Goal: Book appointment/travel/reservation

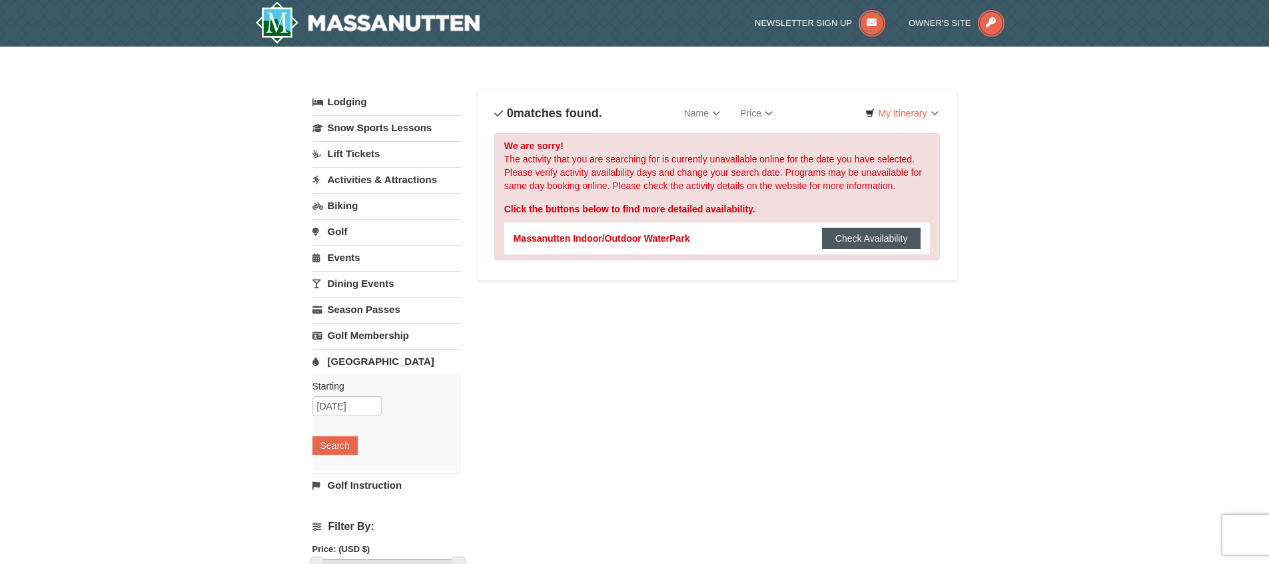
click at [877, 235] on button "Check Availability" at bounding box center [871, 238] width 99 height 21
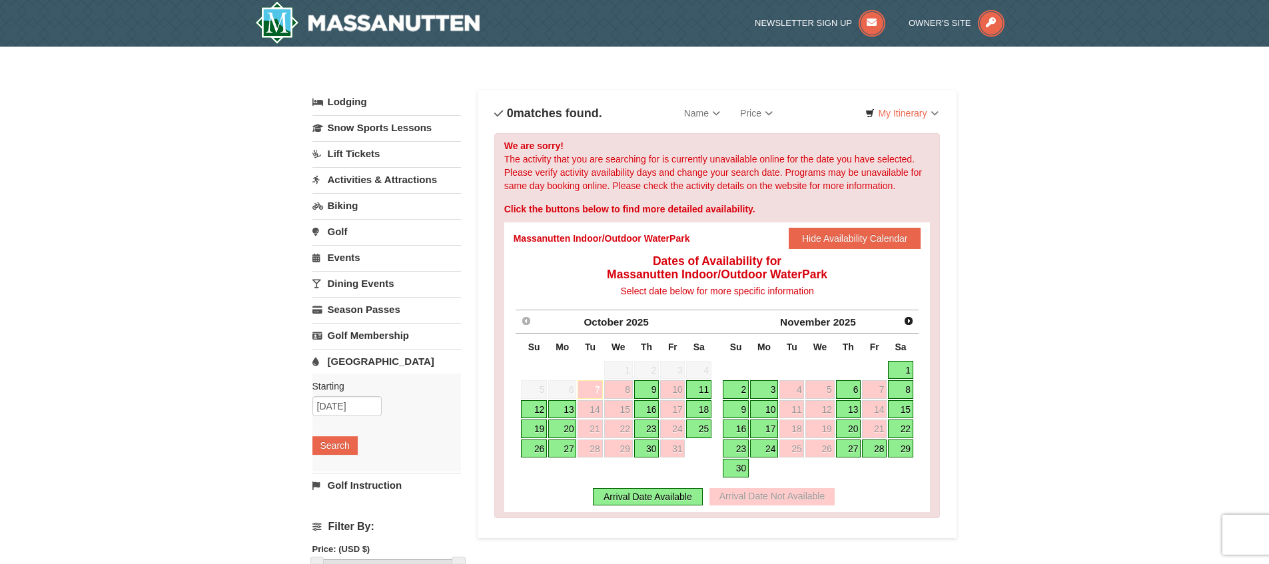
scroll to position [3, 0]
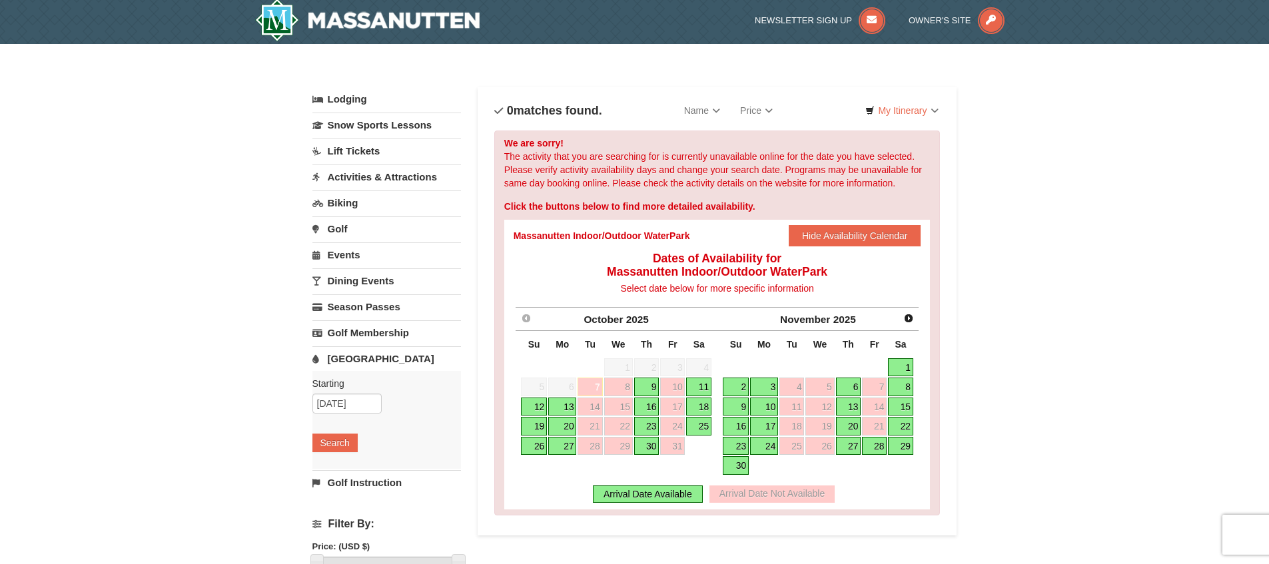
click at [762, 498] on div "Arrival Date Not Available" at bounding box center [772, 494] width 125 height 17
click at [652, 390] on link "9" at bounding box center [646, 387] width 25 height 19
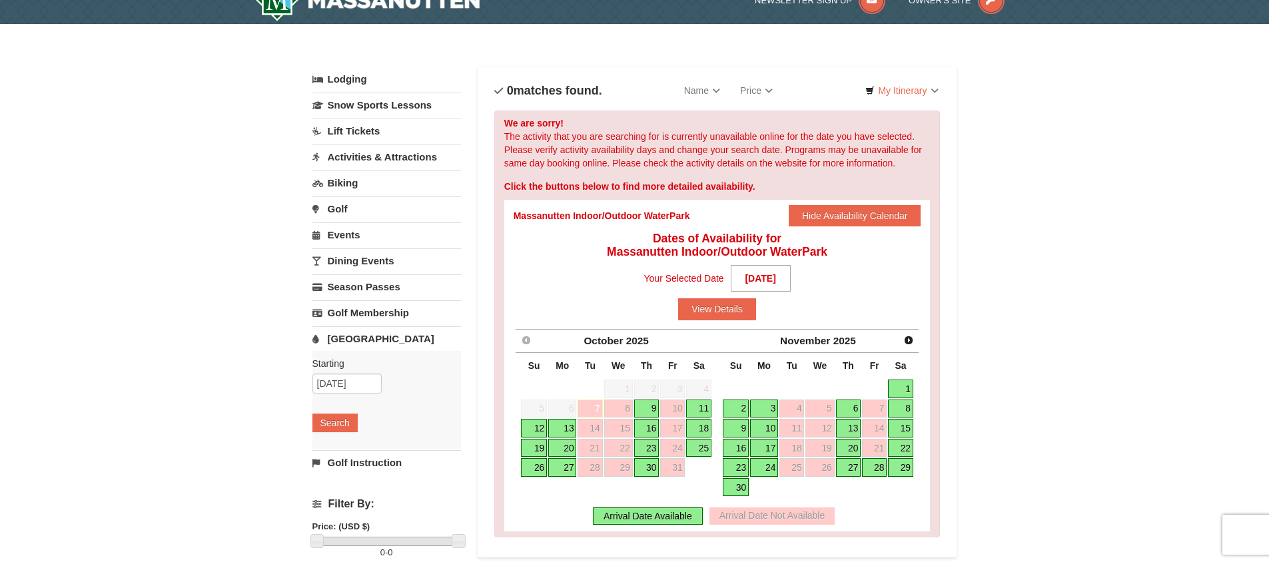
scroll to position [32, 0]
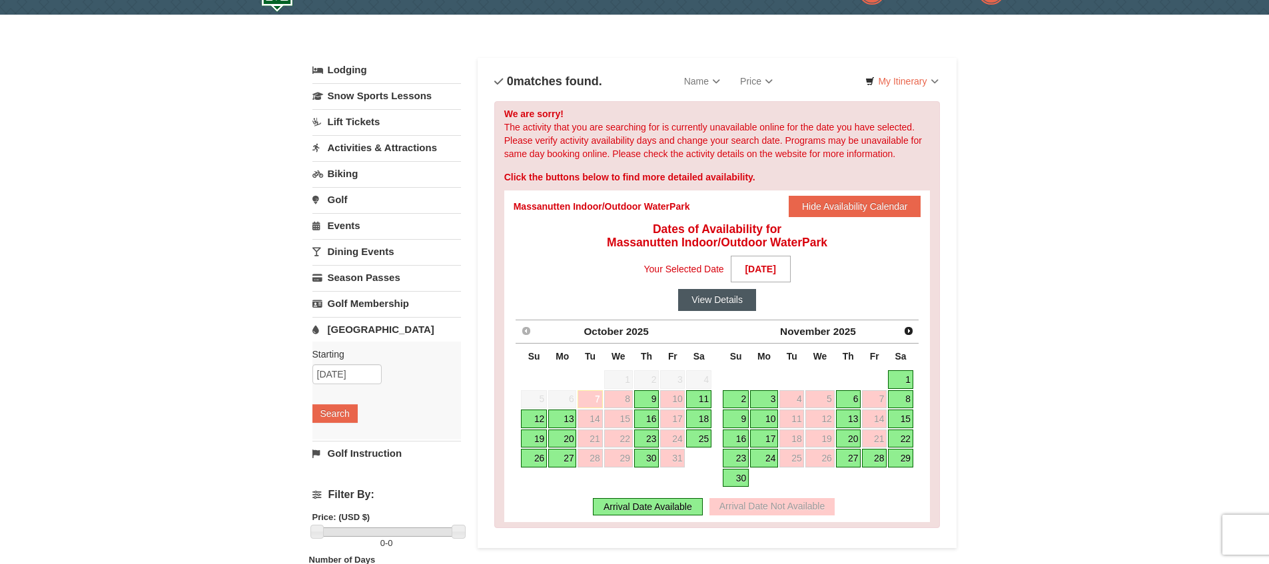
click at [735, 307] on button "View Details" at bounding box center [717, 299] width 78 height 21
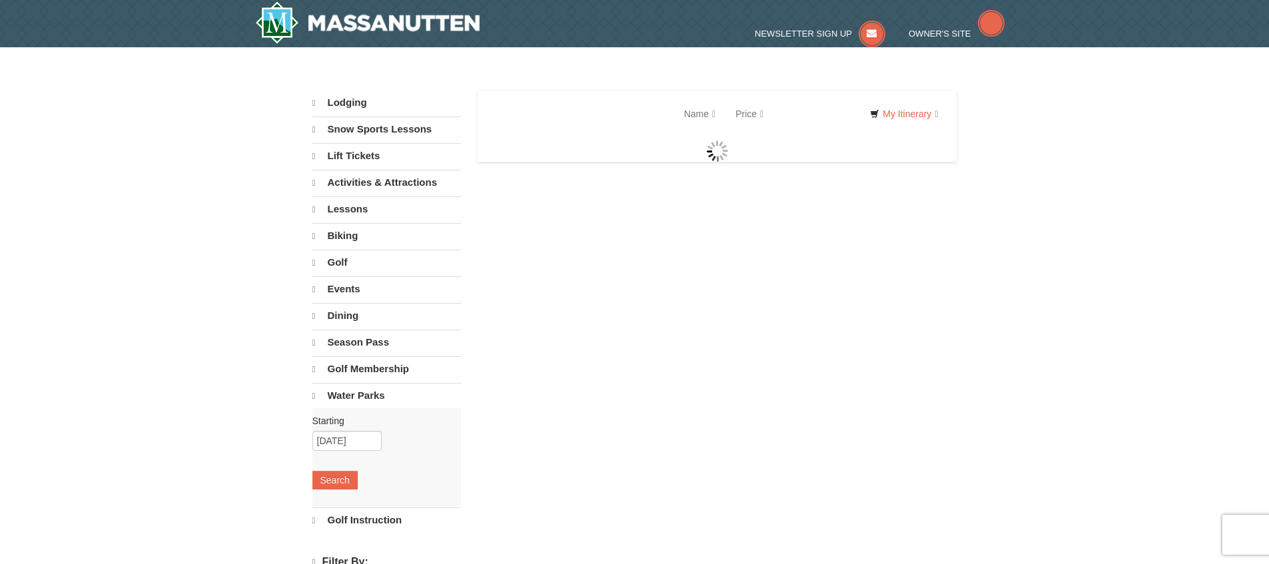
select select "10"
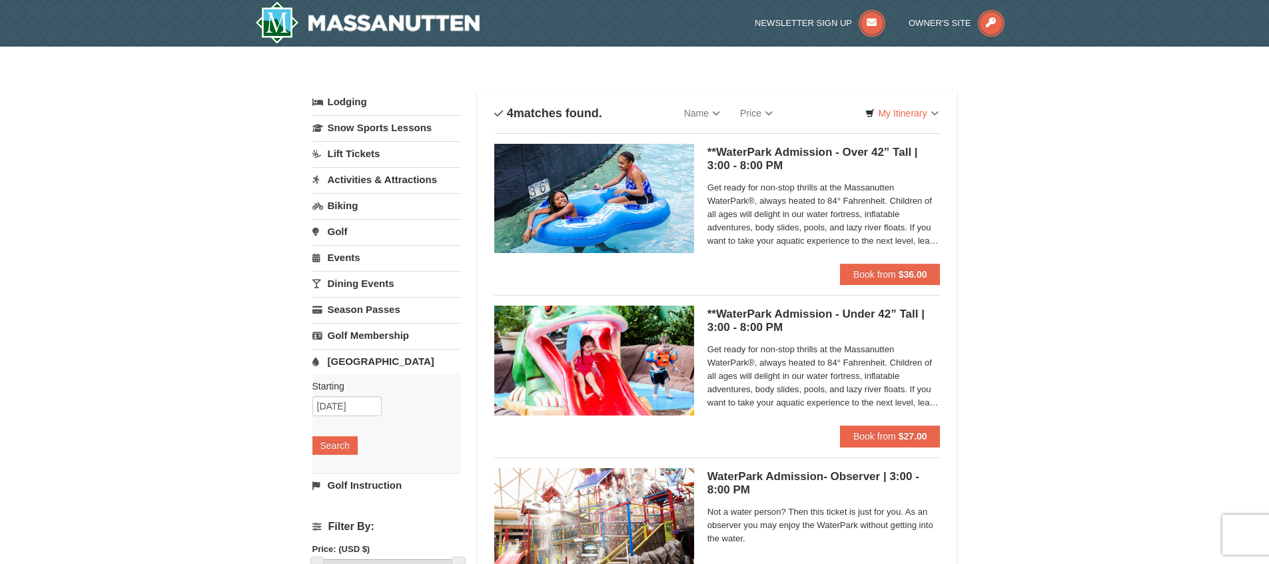
click at [356, 261] on link "Events" at bounding box center [387, 257] width 149 height 25
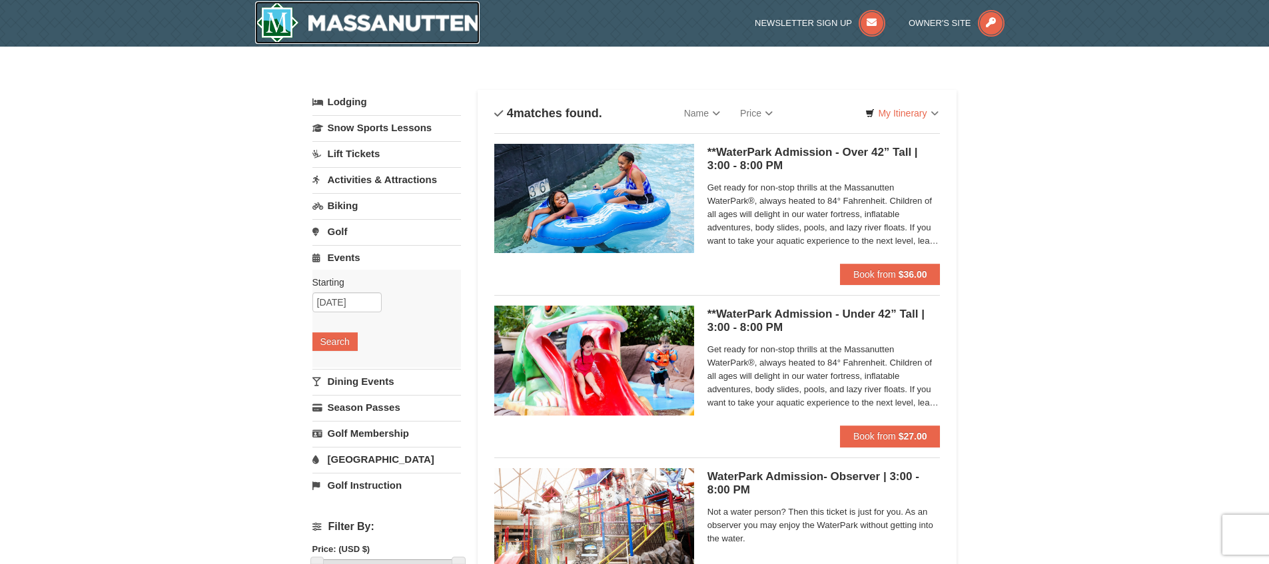
click at [293, 30] on img at bounding box center [367, 22] width 225 height 43
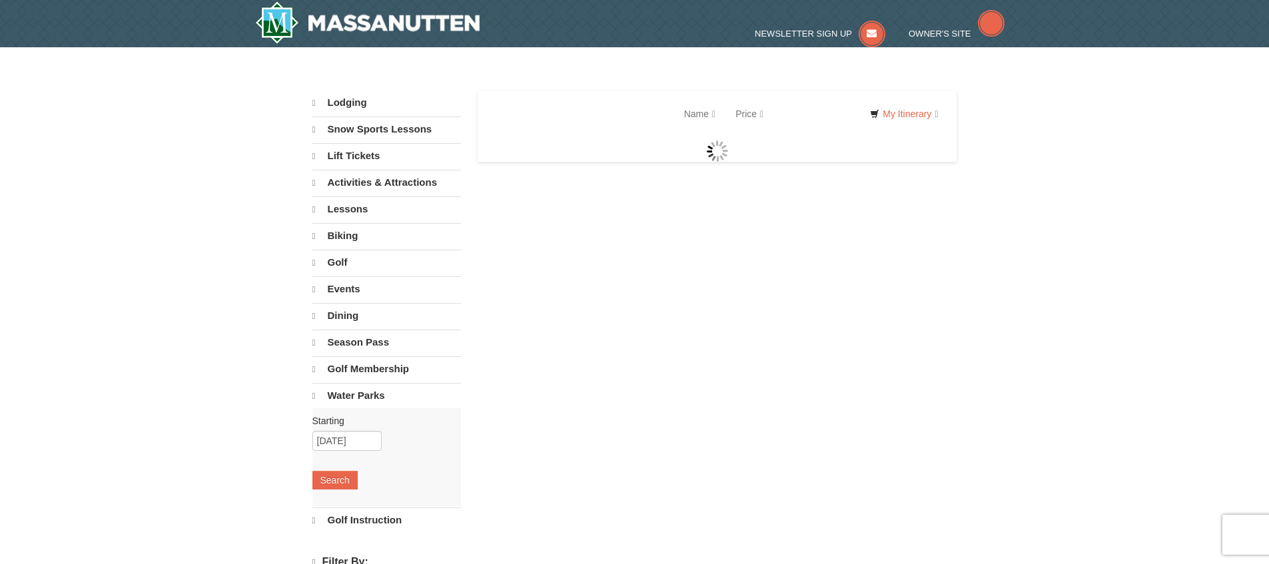
select select "10"
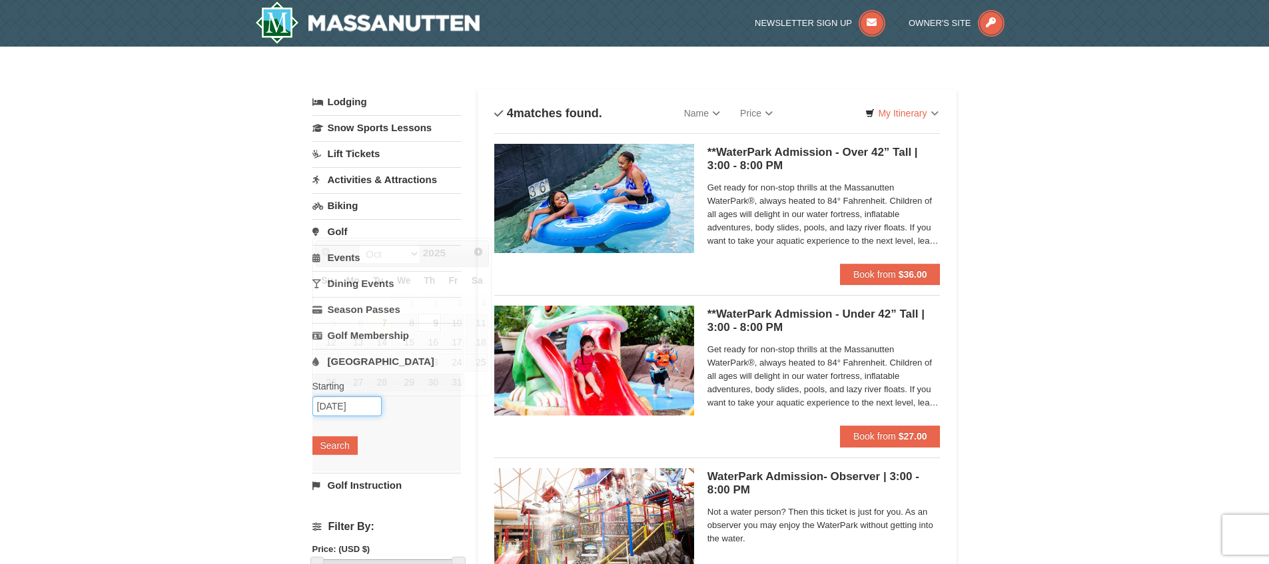
click at [355, 404] on input "[DATE]" at bounding box center [347, 406] width 69 height 20
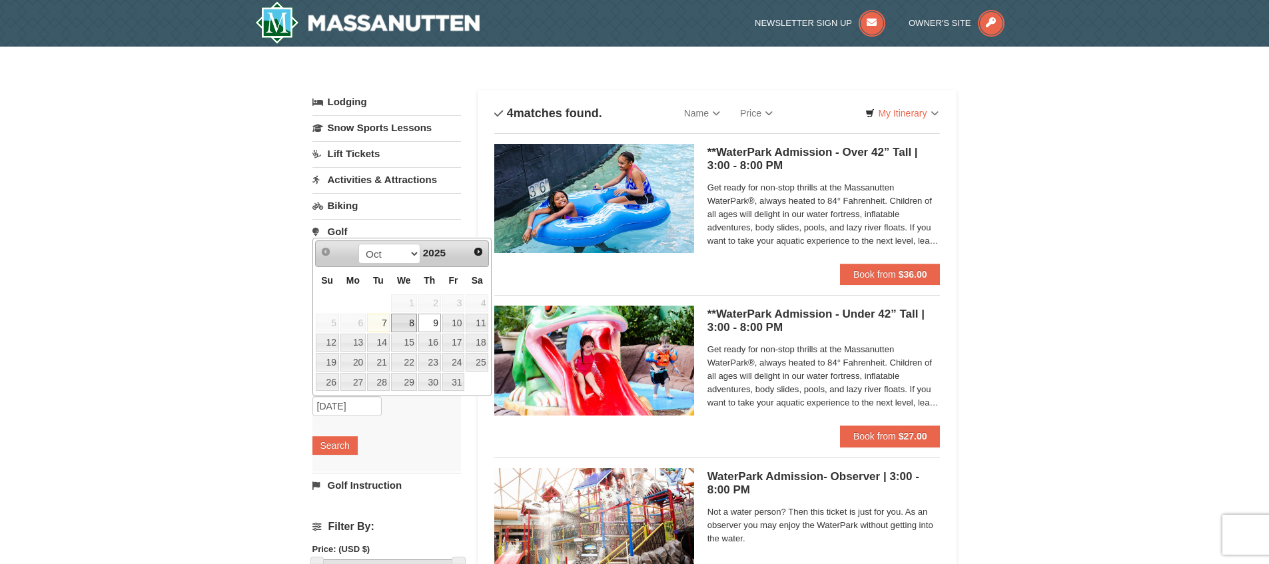
click at [414, 323] on link "8" at bounding box center [404, 323] width 26 height 19
type input "[DATE]"
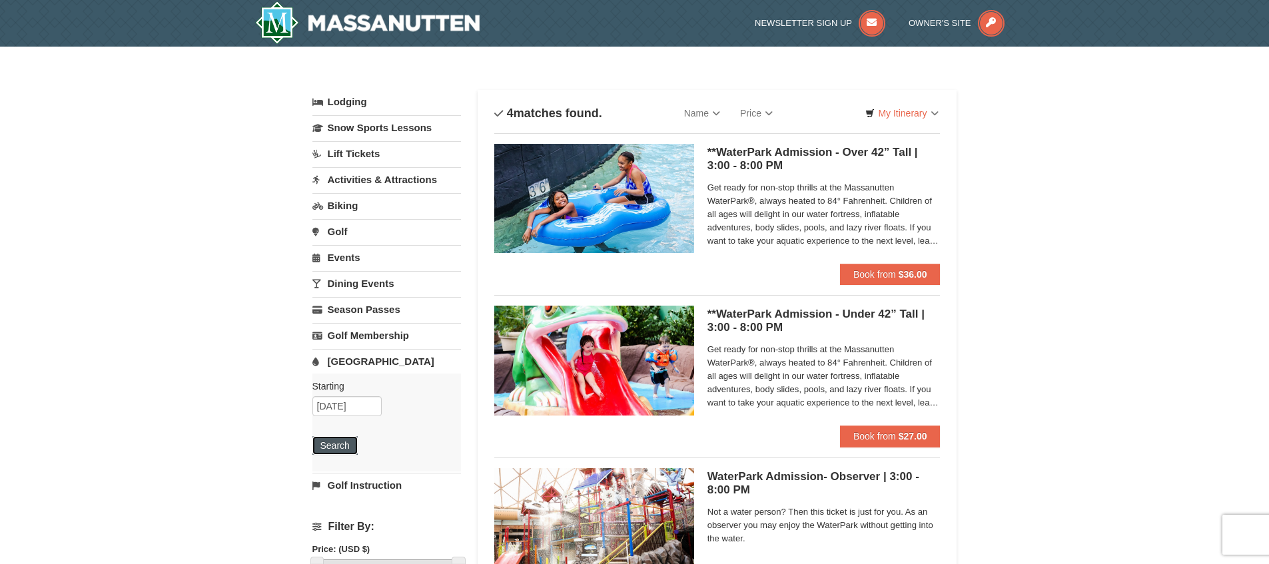
click at [346, 444] on button "Search" at bounding box center [335, 445] width 45 height 19
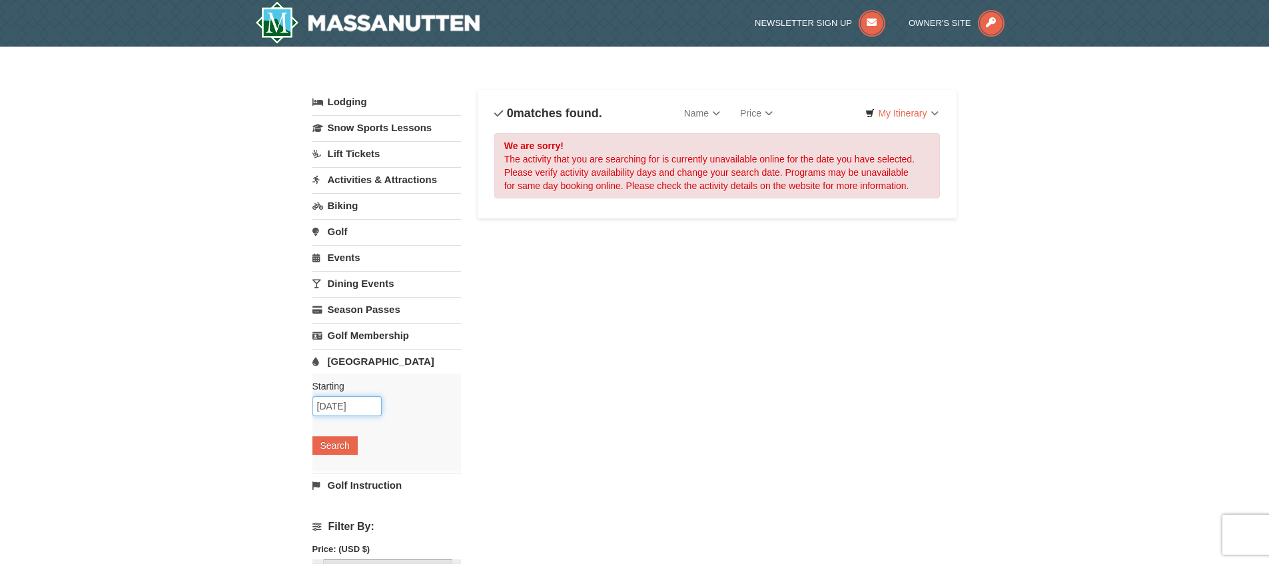
click at [348, 396] on input "[DATE]" at bounding box center [347, 406] width 69 height 20
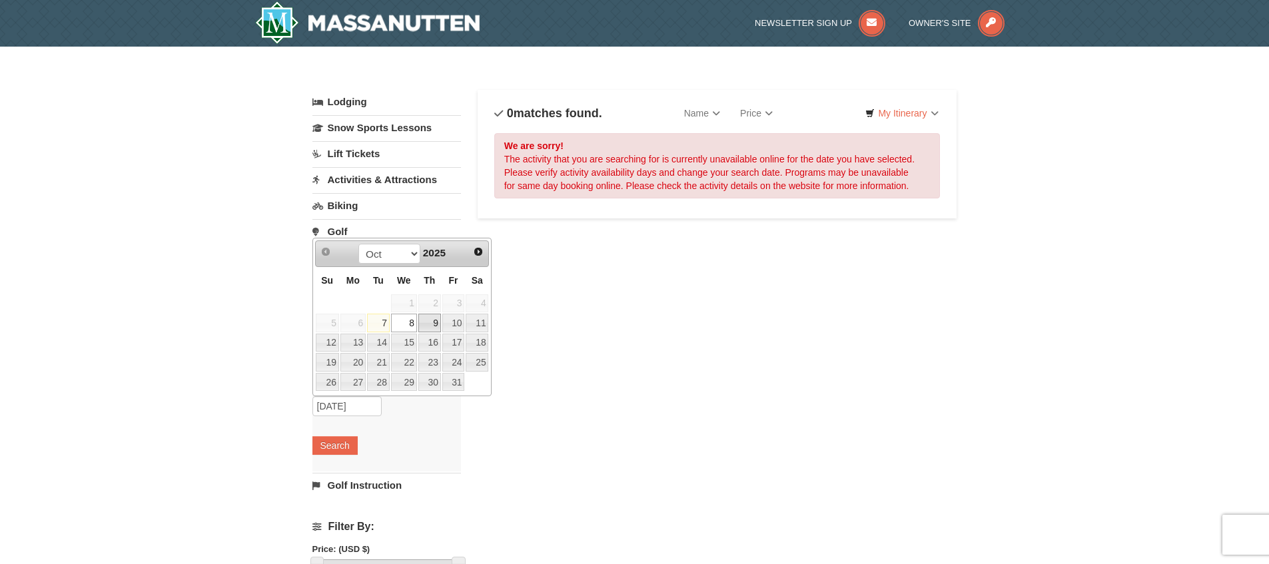
click at [433, 318] on link "9" at bounding box center [429, 323] width 23 height 19
type input "[DATE]"
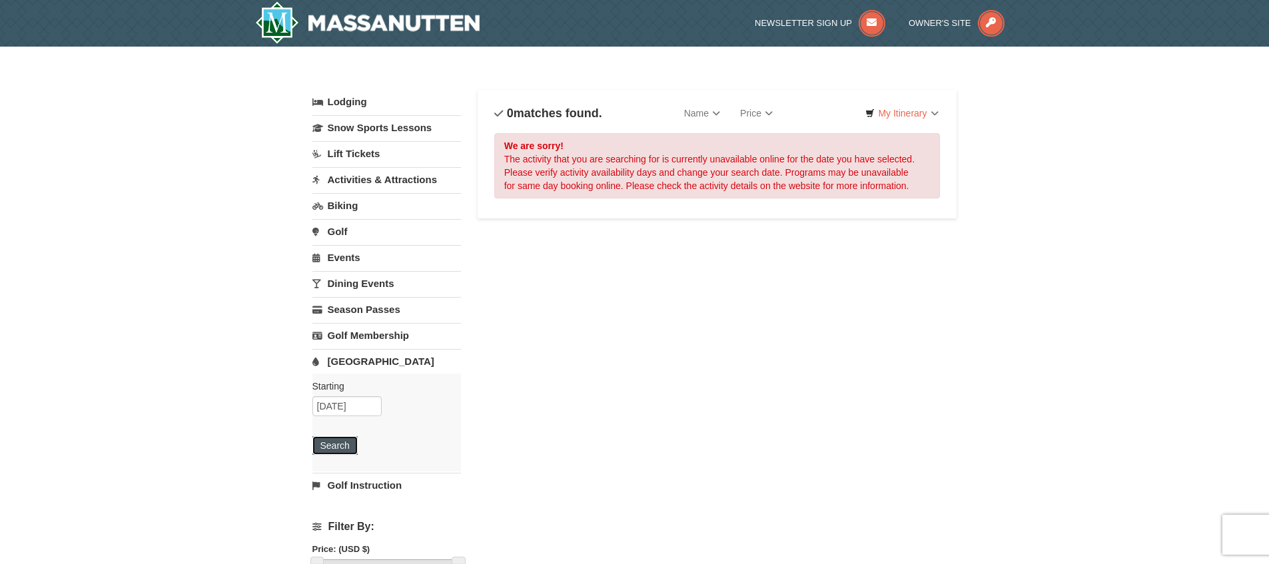
click at [354, 447] on button "Search" at bounding box center [335, 445] width 45 height 19
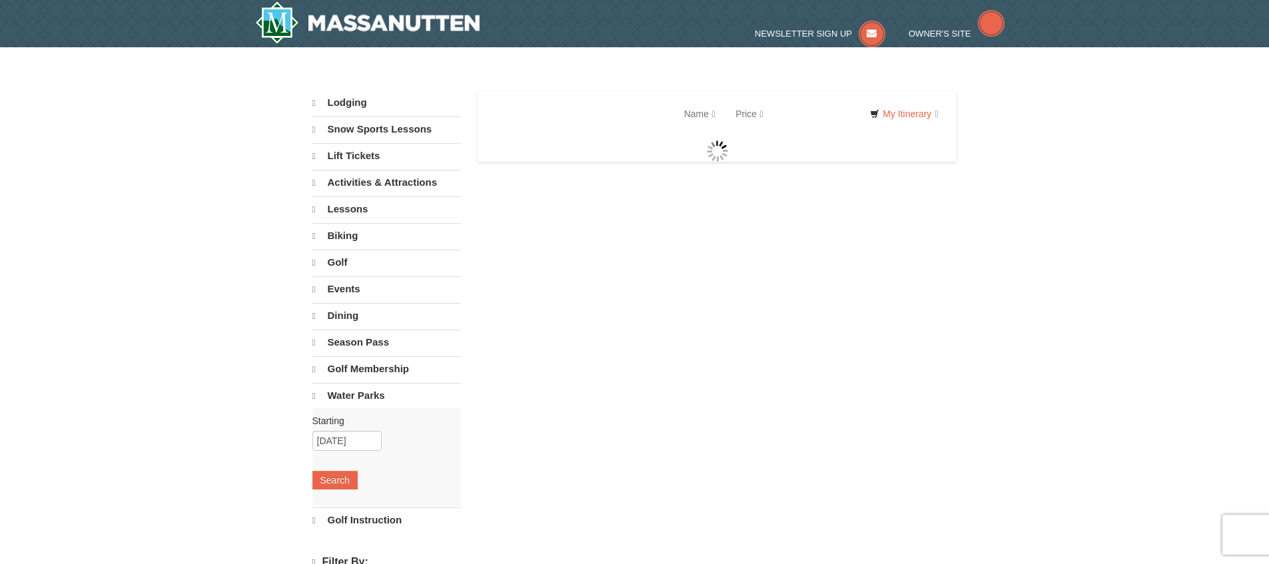
select select "10"
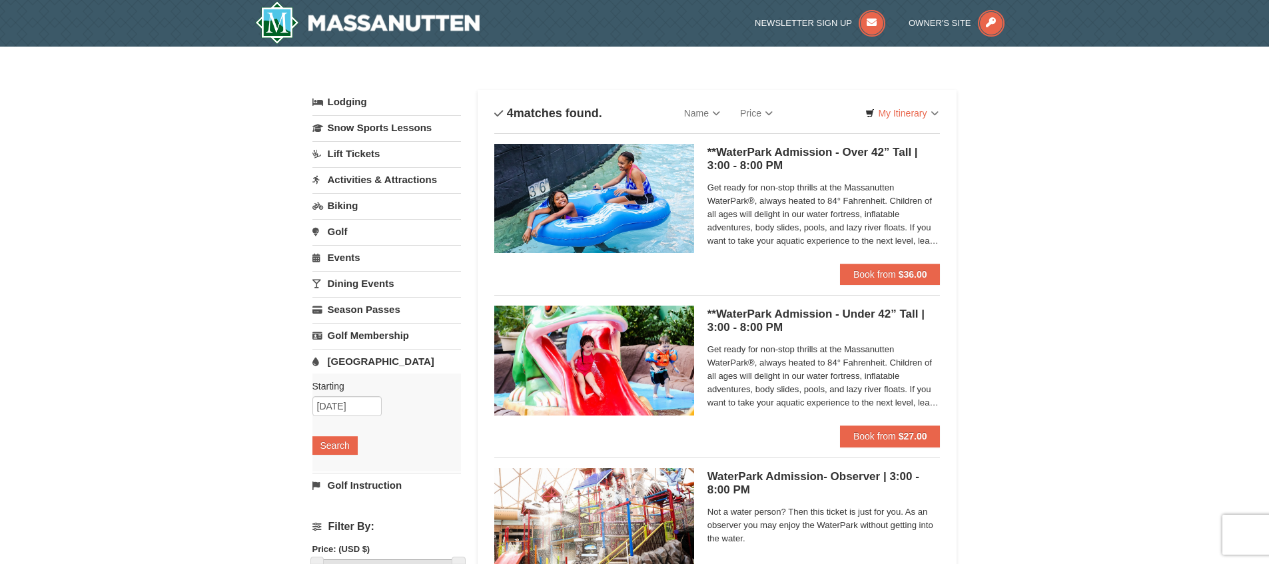
click at [372, 149] on link "Lift Tickets" at bounding box center [387, 153] width 149 height 25
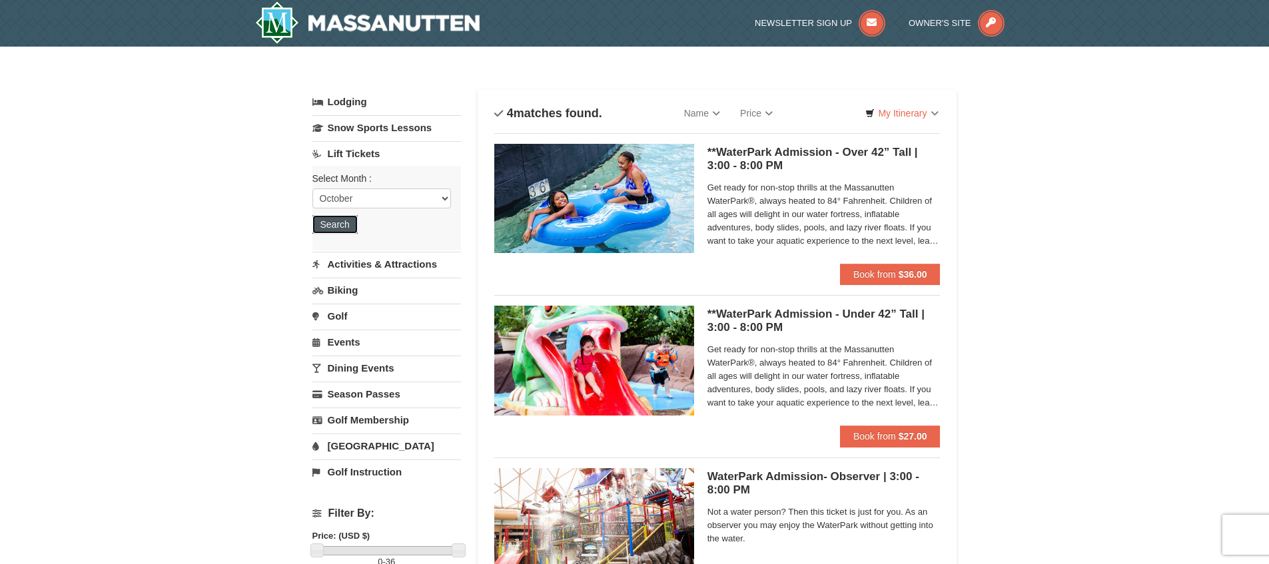
click at [339, 218] on button "Search" at bounding box center [335, 224] width 45 height 19
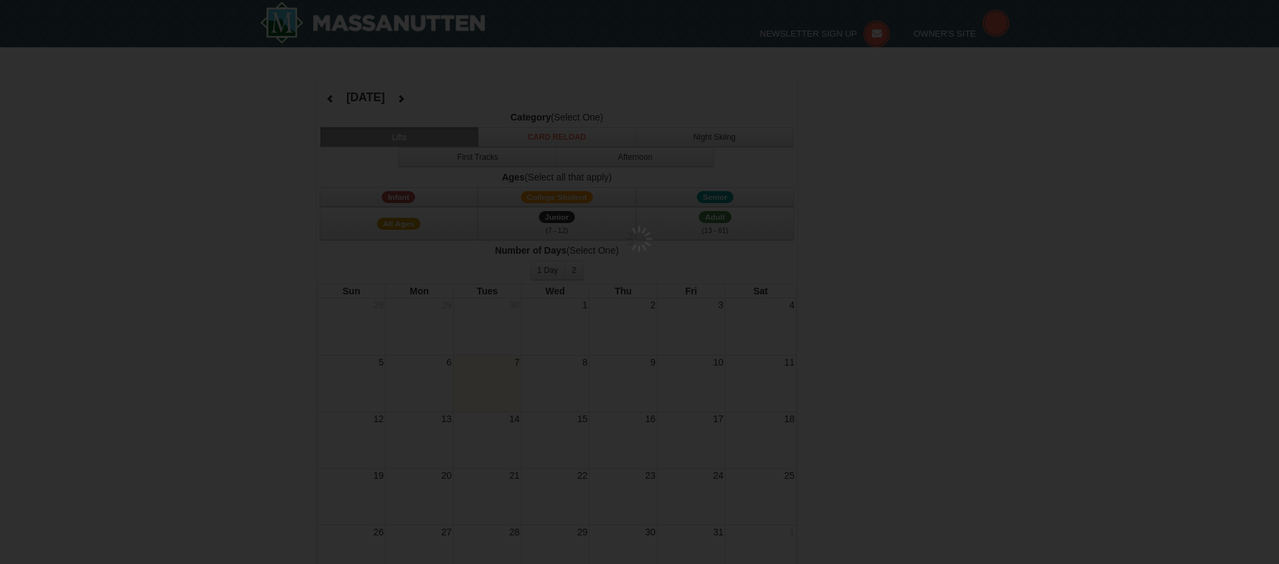
select select "10"
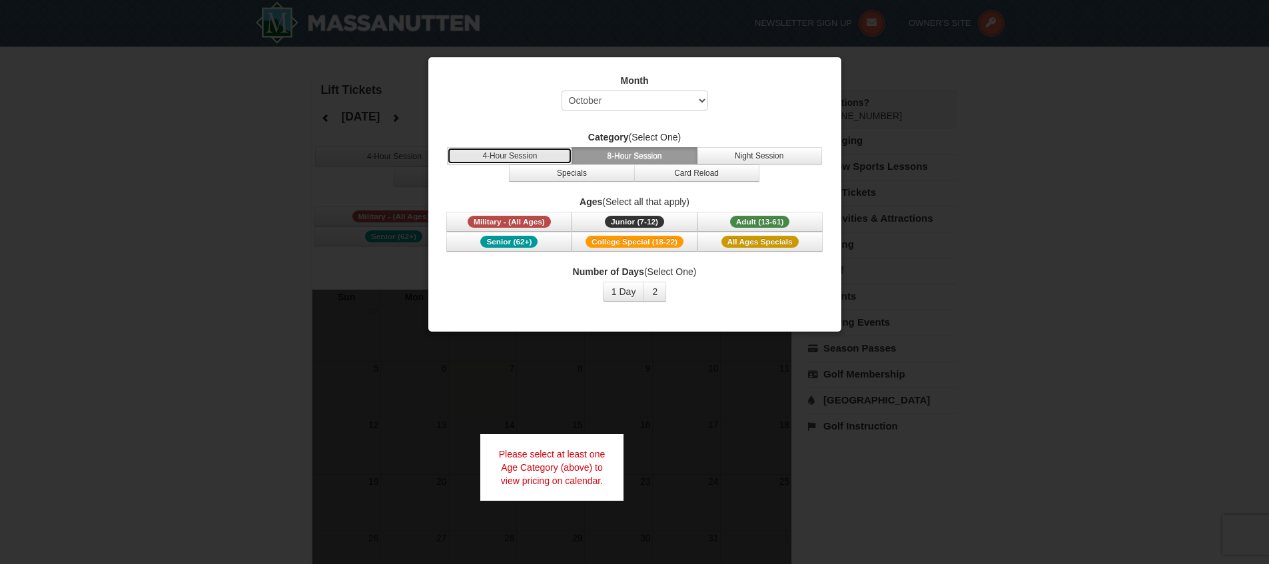
click at [544, 159] on button "4-Hour Session" at bounding box center [509, 155] width 125 height 17
click at [360, 225] on div at bounding box center [634, 282] width 1269 height 564
click at [1035, 101] on div at bounding box center [634, 282] width 1269 height 564
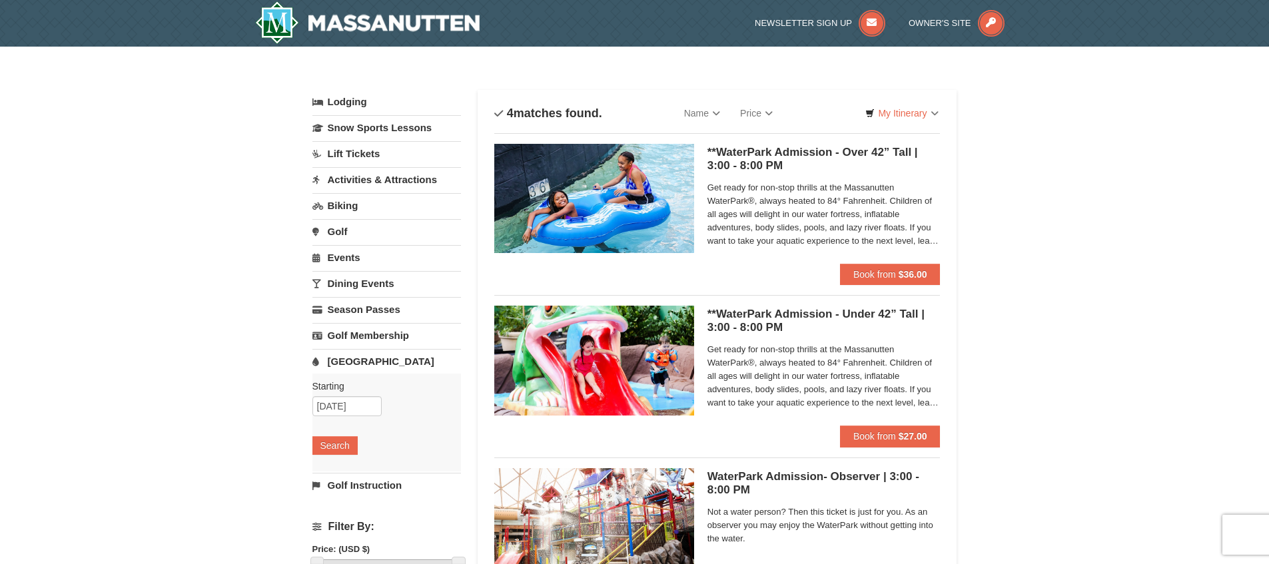
click at [355, 173] on link "Activities & Attractions" at bounding box center [387, 179] width 149 height 25
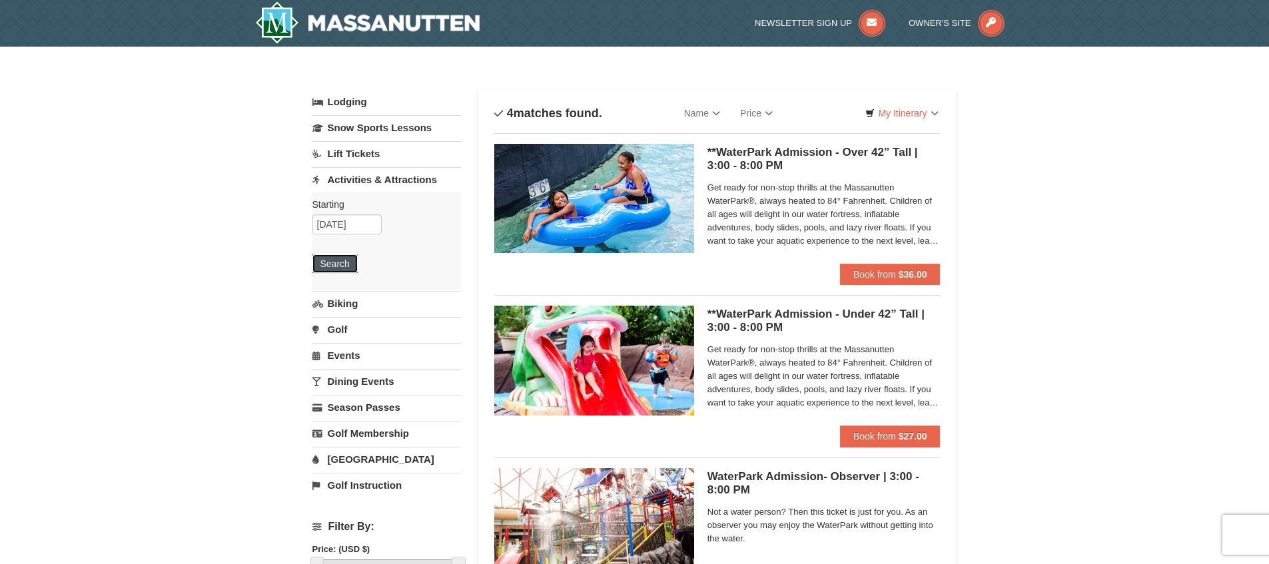
click at [339, 259] on button "Search" at bounding box center [335, 264] width 45 height 19
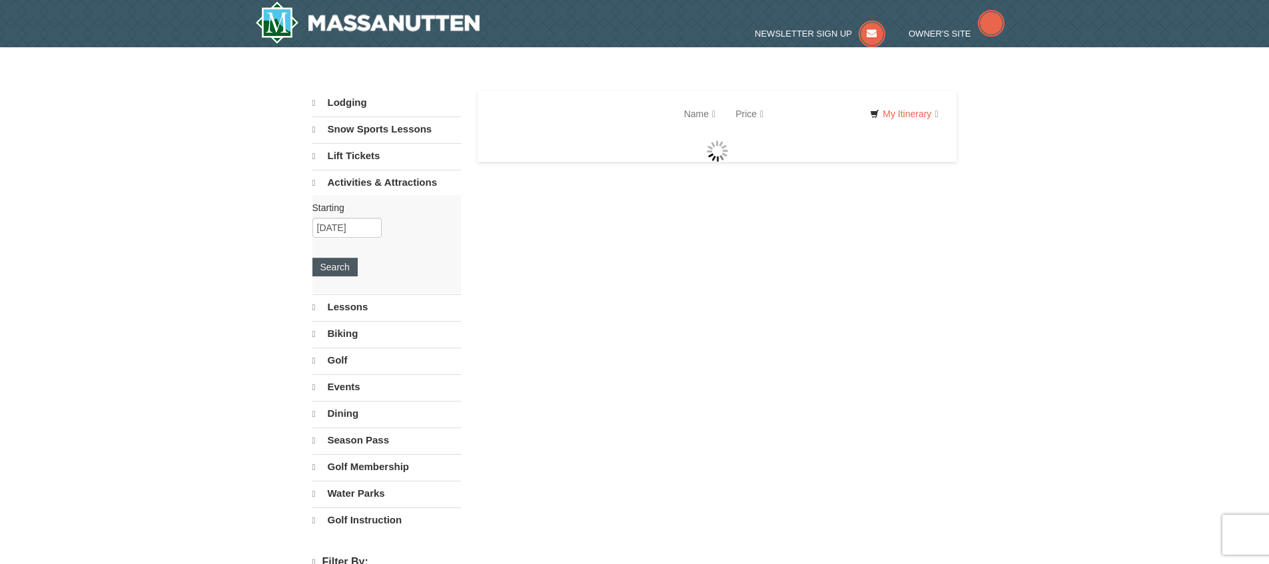
select select "10"
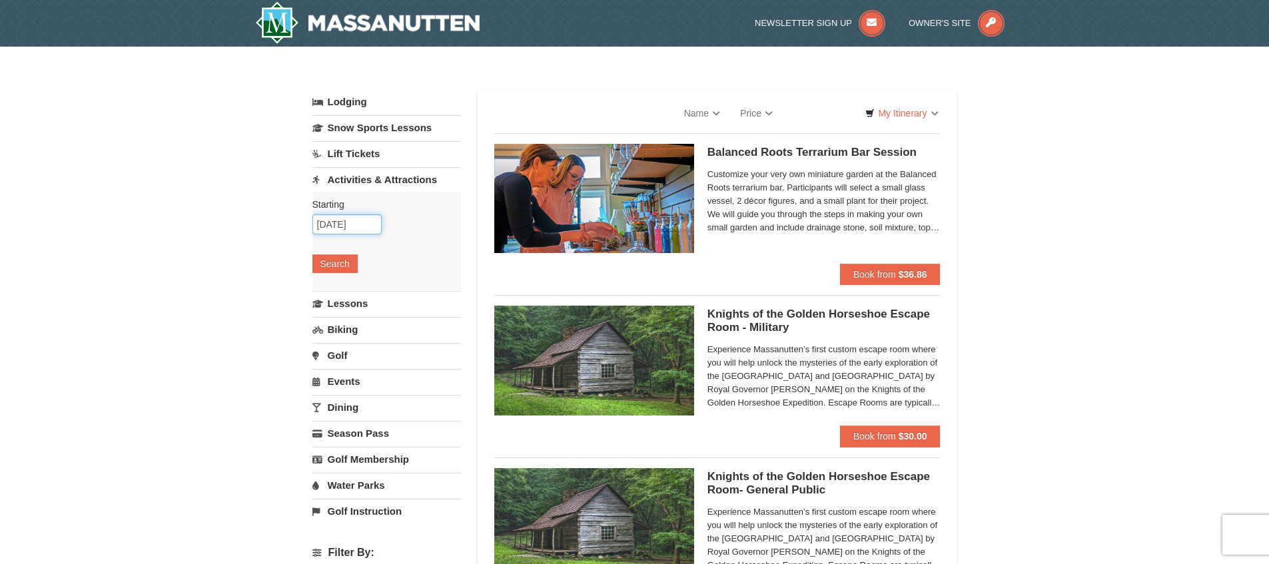
click at [353, 221] on input "[DATE]" at bounding box center [347, 225] width 69 height 20
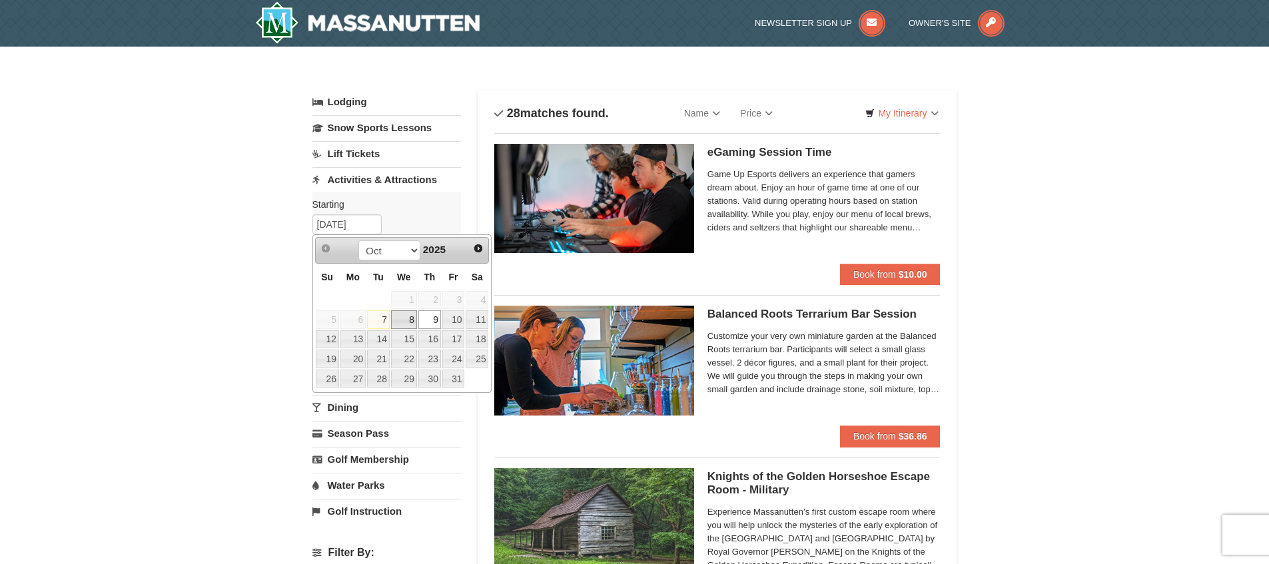
click at [410, 317] on link "8" at bounding box center [404, 320] width 26 height 19
type input "10/08/2025"
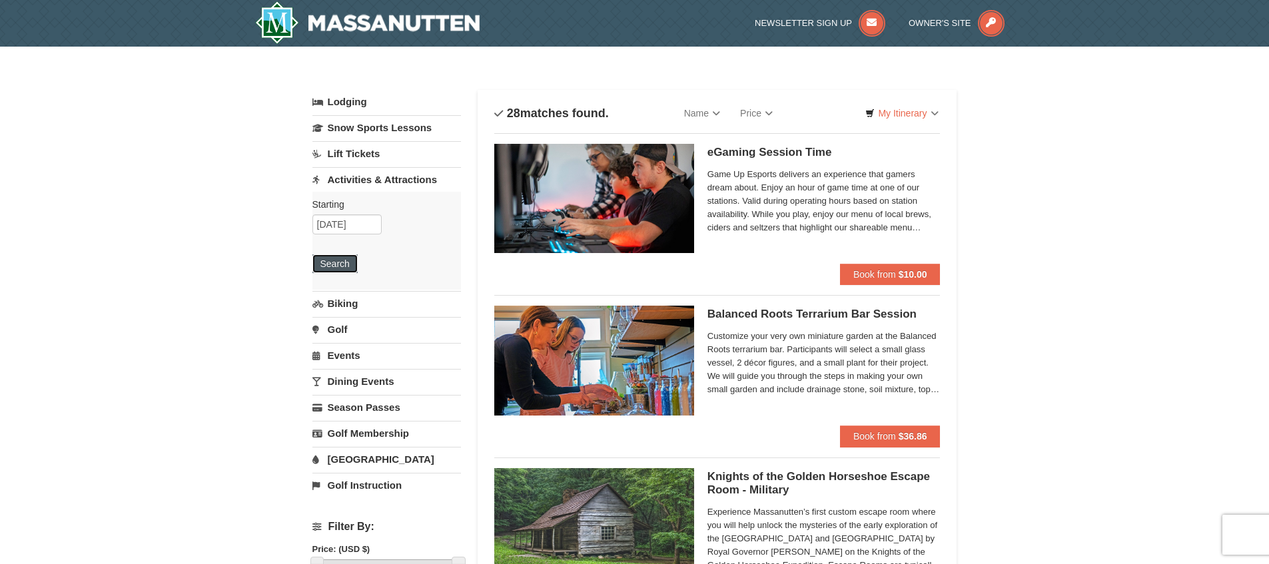
click at [352, 272] on button "Search" at bounding box center [335, 264] width 45 height 19
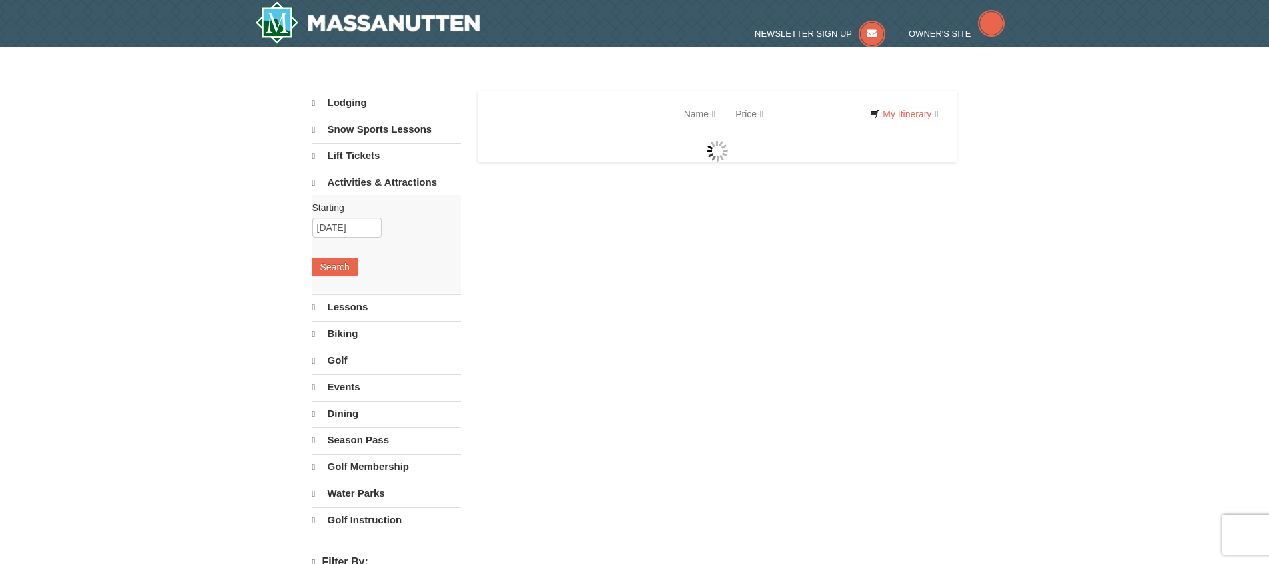
select select "10"
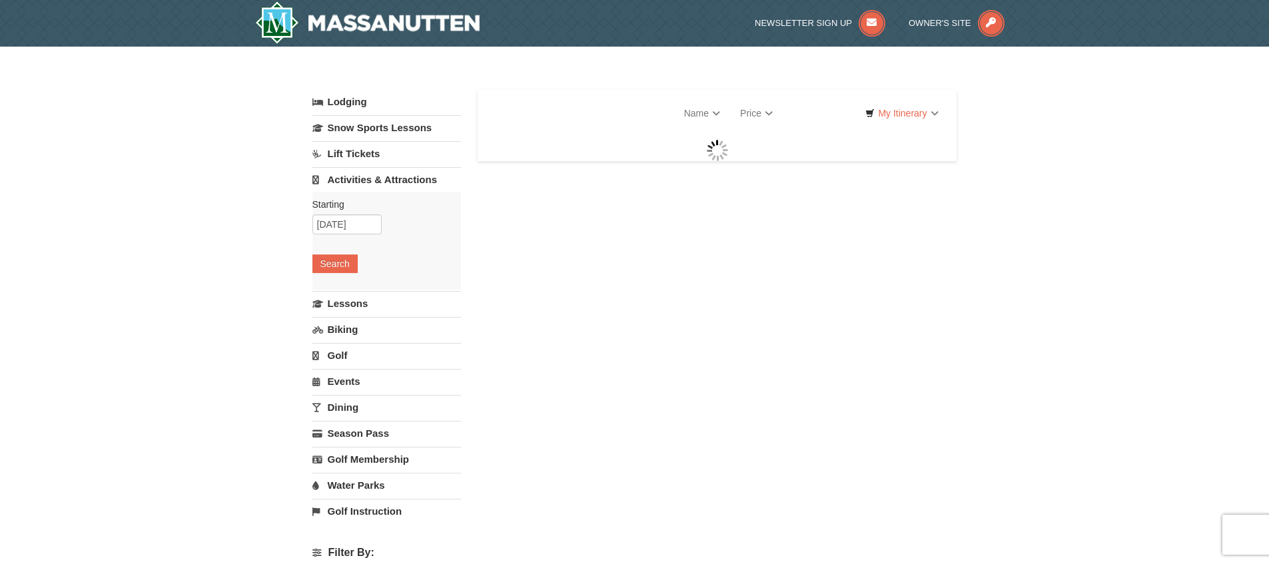
select select "10"
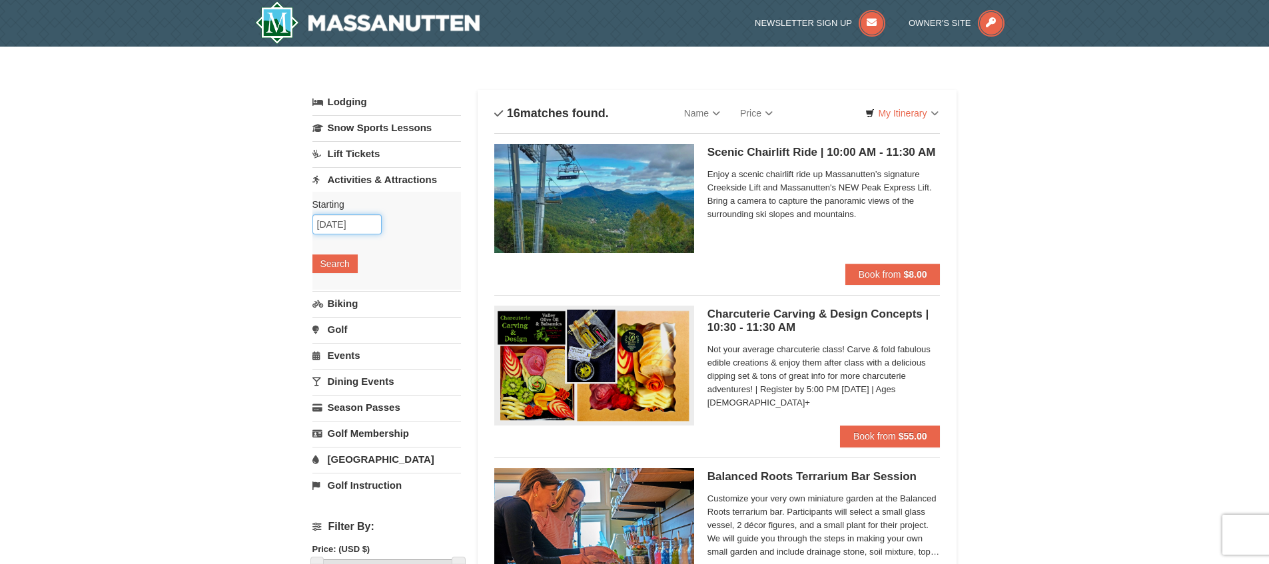
click at [330, 225] on input "10/08/2025" at bounding box center [347, 225] width 69 height 20
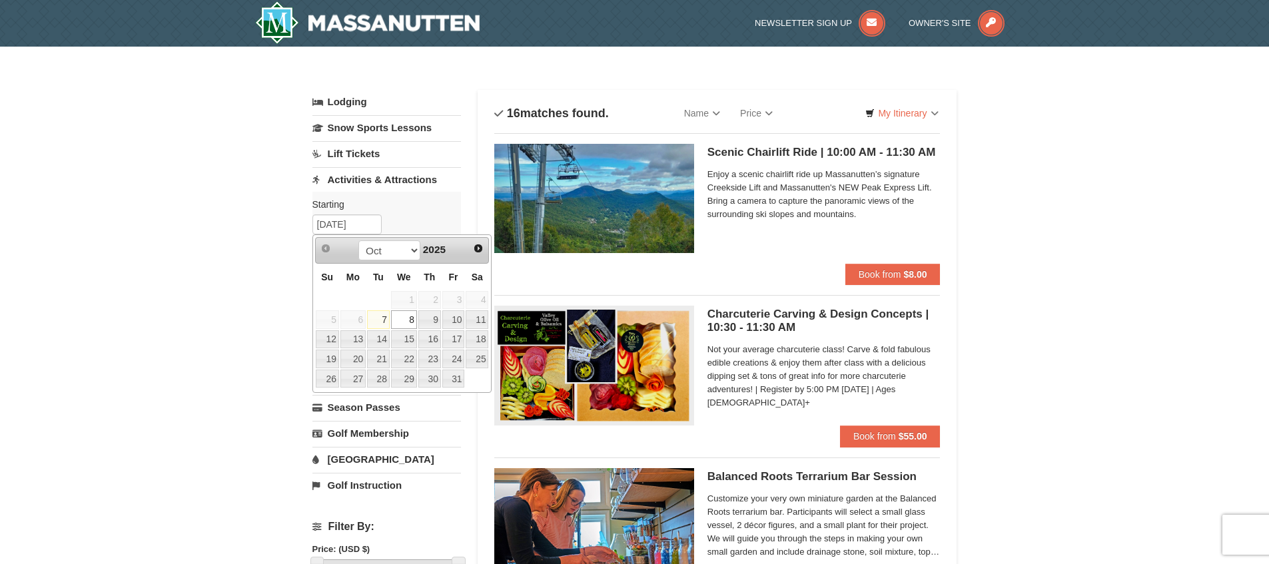
click at [380, 318] on link "7" at bounding box center [378, 320] width 23 height 19
type input "10/07/2025"
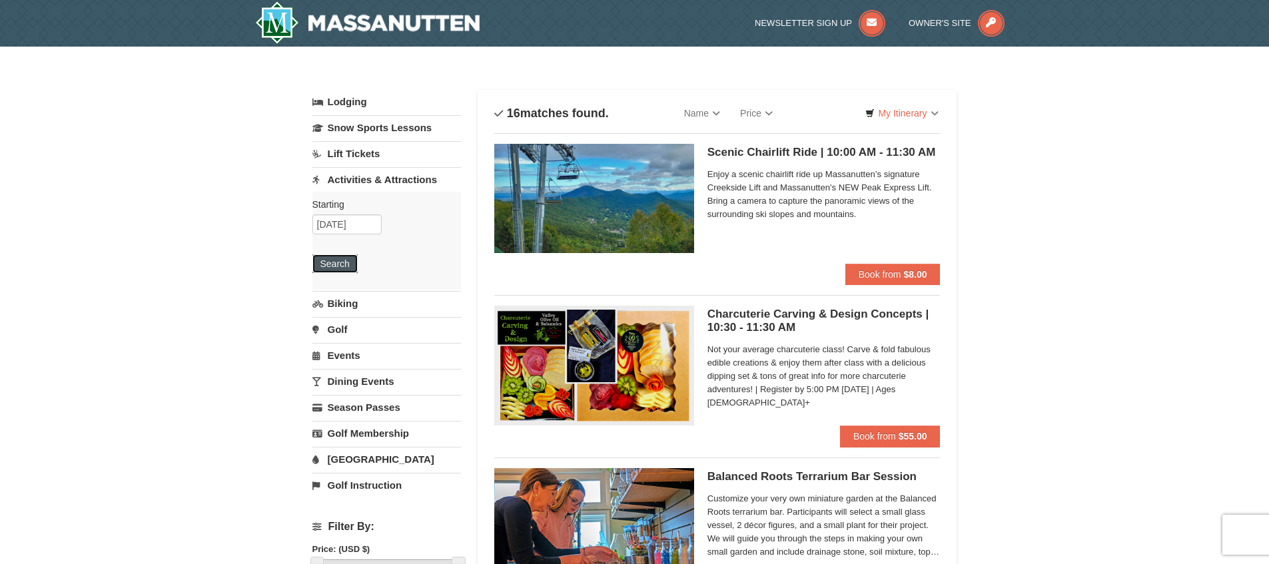
click at [355, 269] on button "Search" at bounding box center [335, 264] width 45 height 19
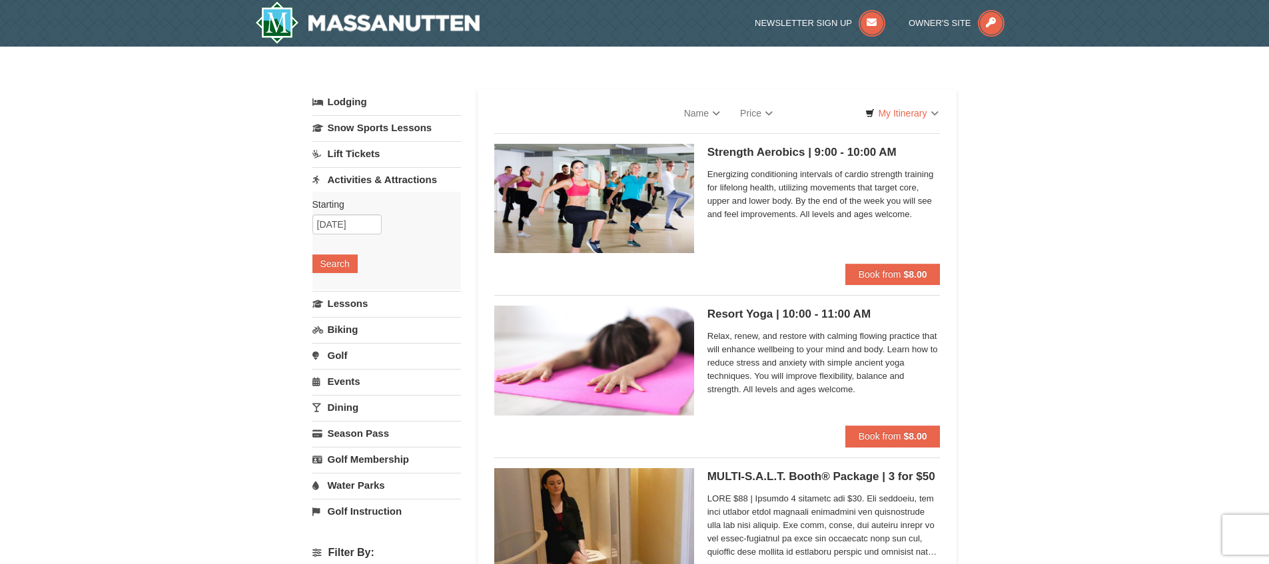
select select "10"
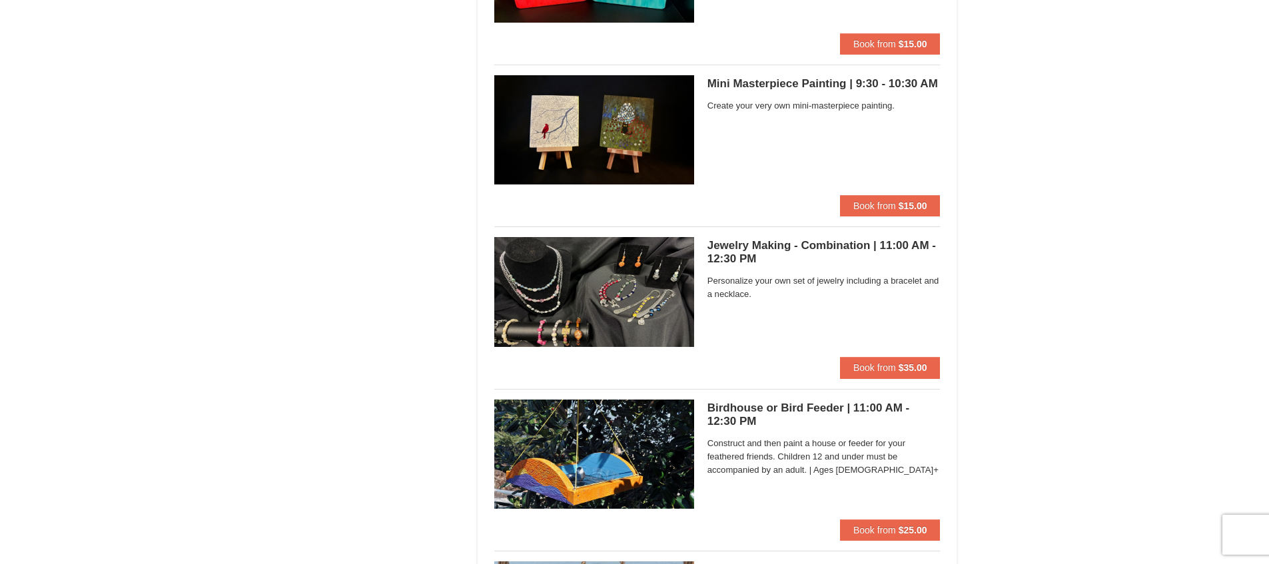
scroll to position [4, 0]
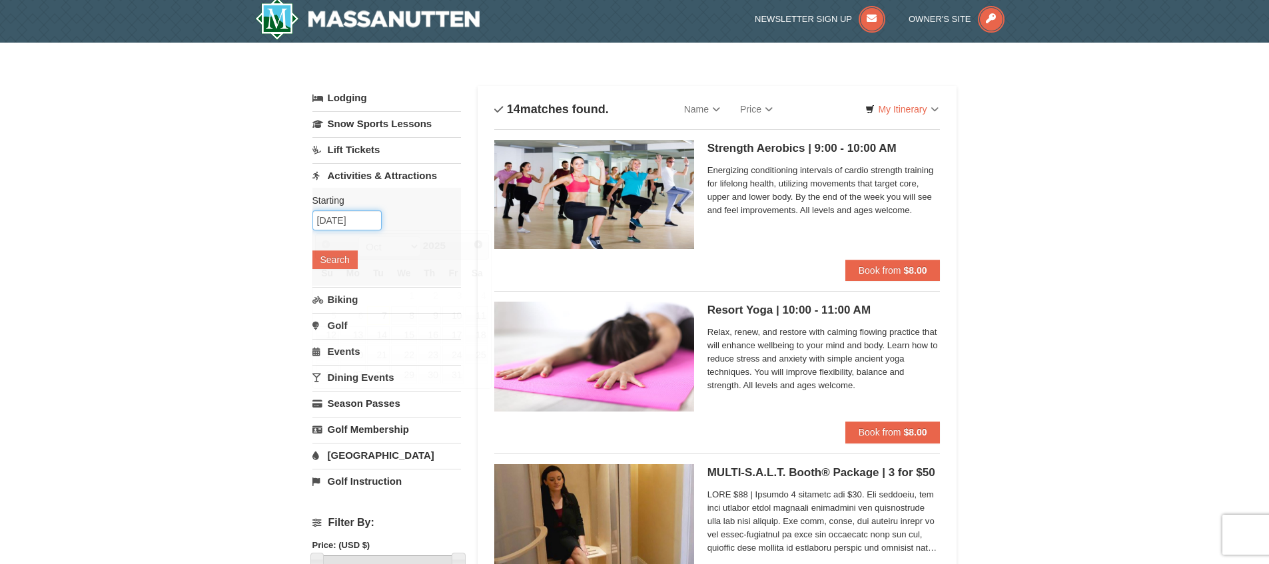
click at [350, 219] on input "[DATE]" at bounding box center [347, 221] width 69 height 20
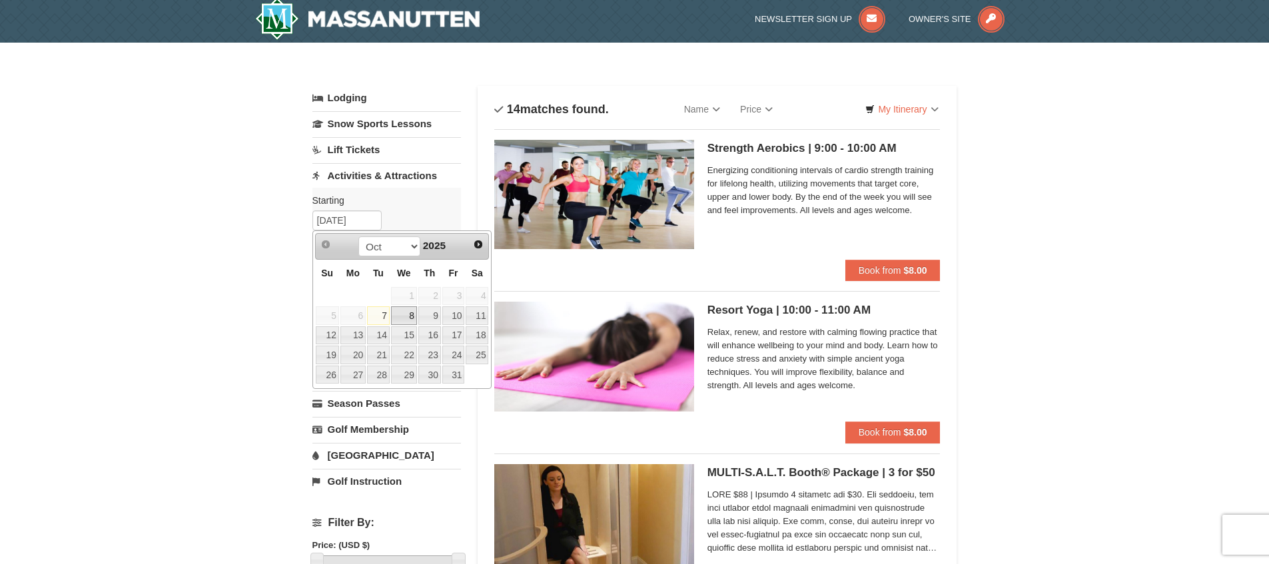
click at [409, 319] on link "8" at bounding box center [404, 316] width 26 height 19
type input "10/08/2025"
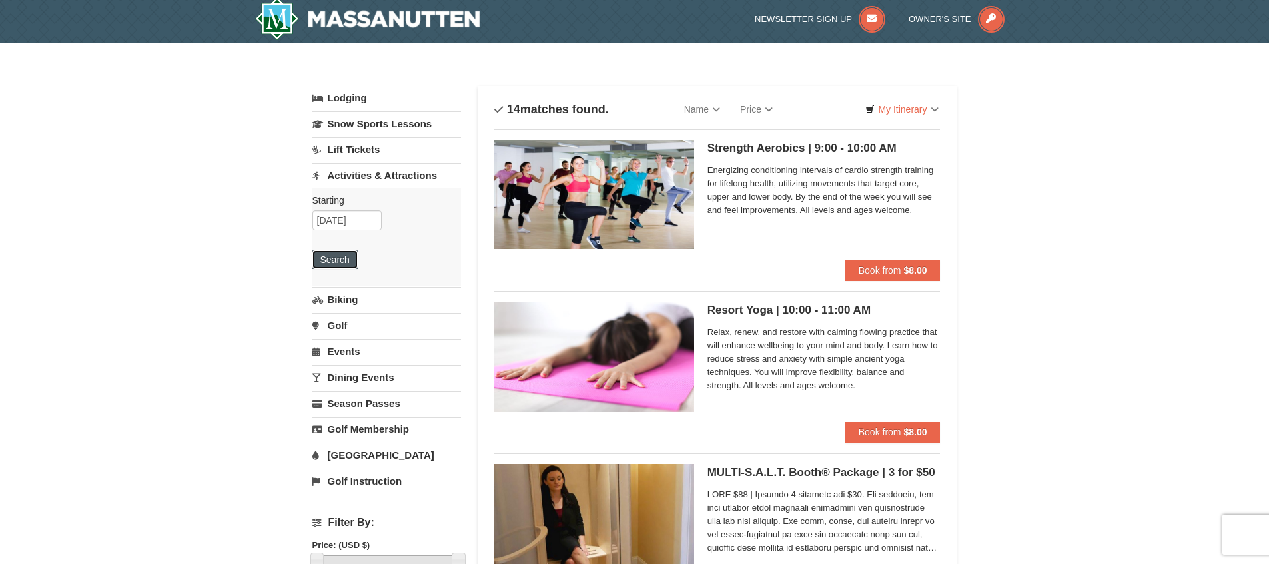
click at [341, 252] on button "Search" at bounding box center [335, 260] width 45 height 19
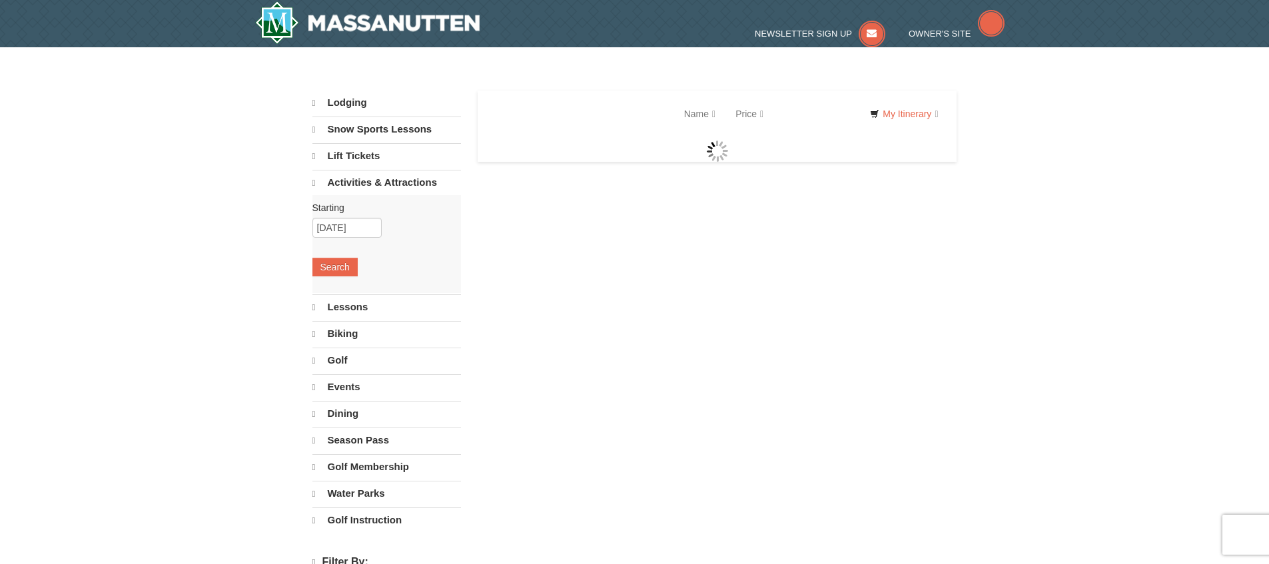
select select "10"
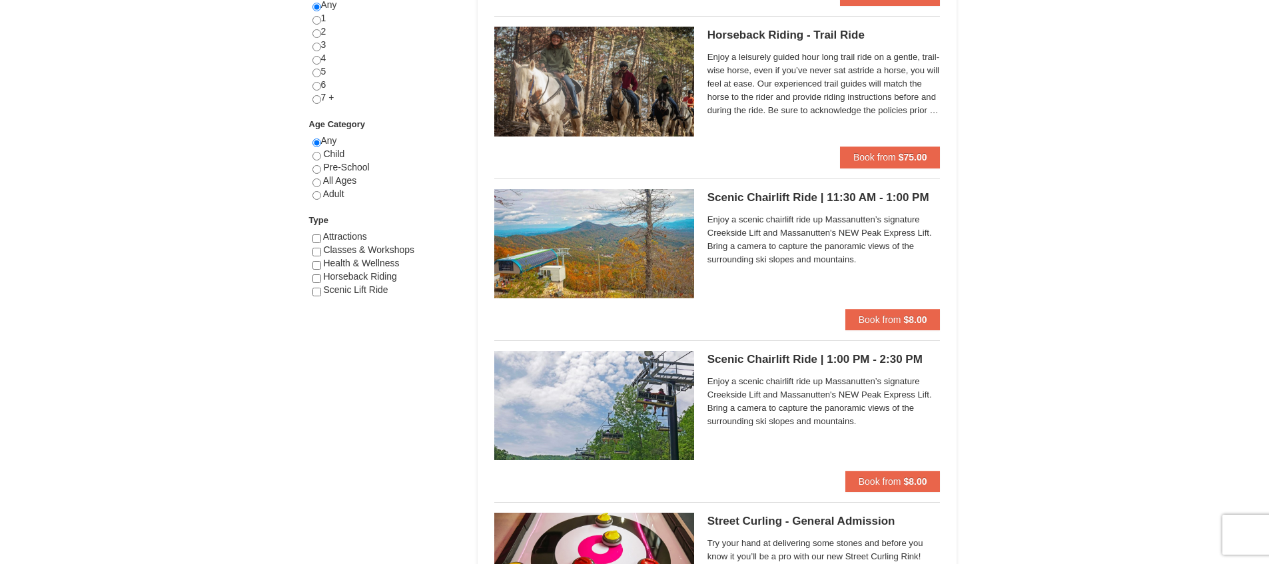
scroll to position [606, 0]
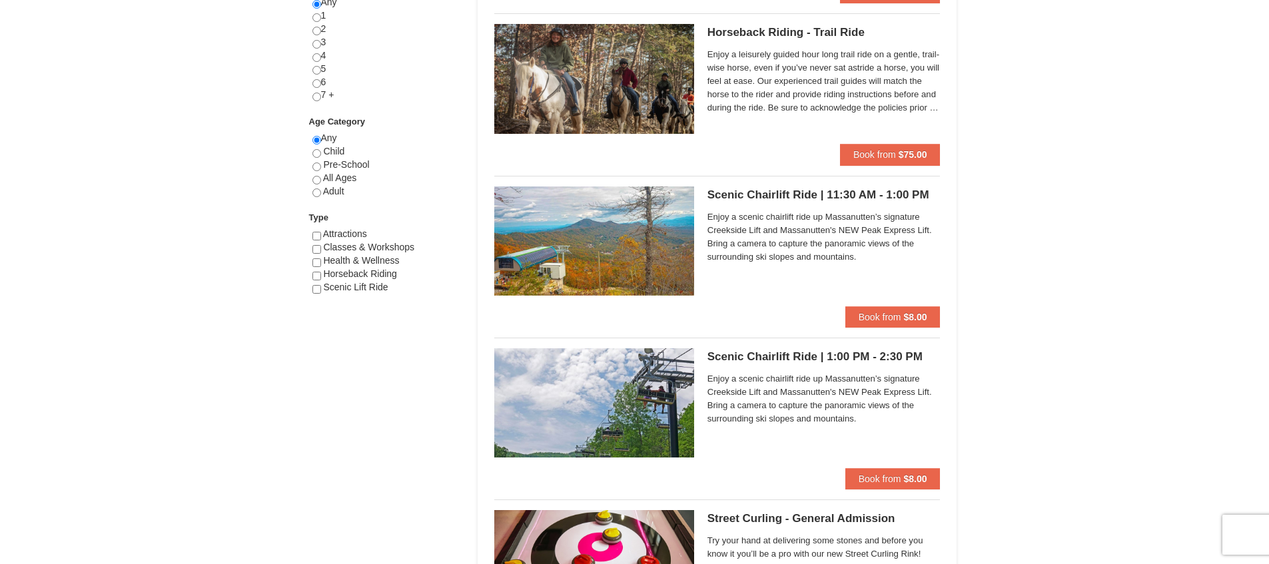
click at [734, 201] on h5 "Scenic Chairlift Ride | 11:30 AM - 1:00 PM Massanutten Scenic Chairlift Rides" at bounding box center [824, 195] width 233 height 13
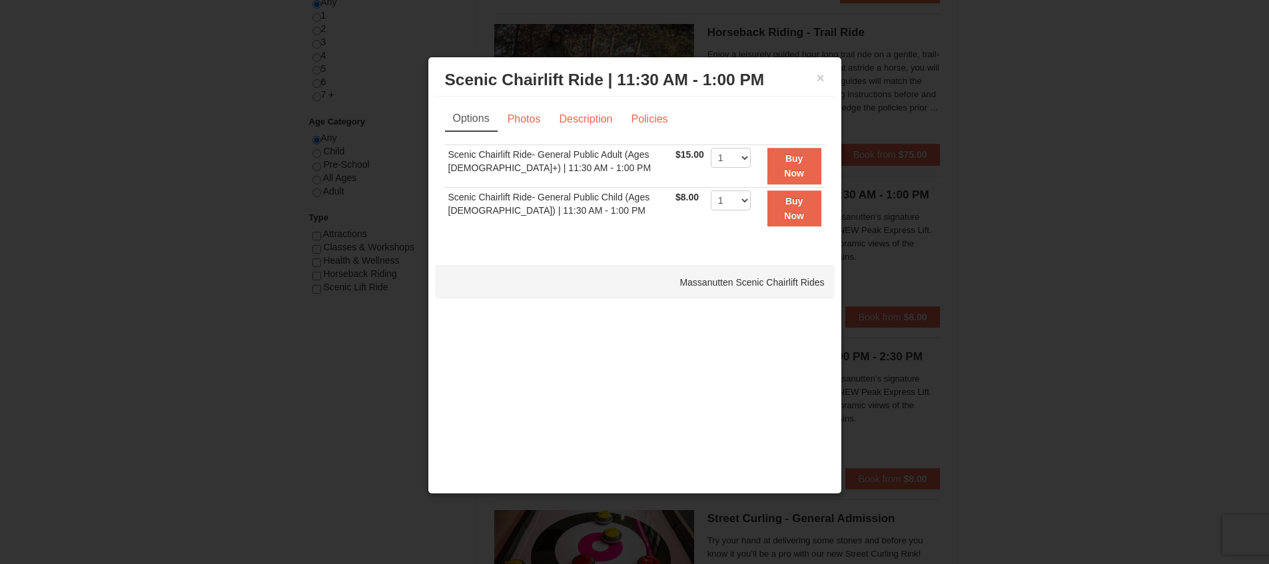
click at [1008, 231] on div at bounding box center [634, 282] width 1269 height 564
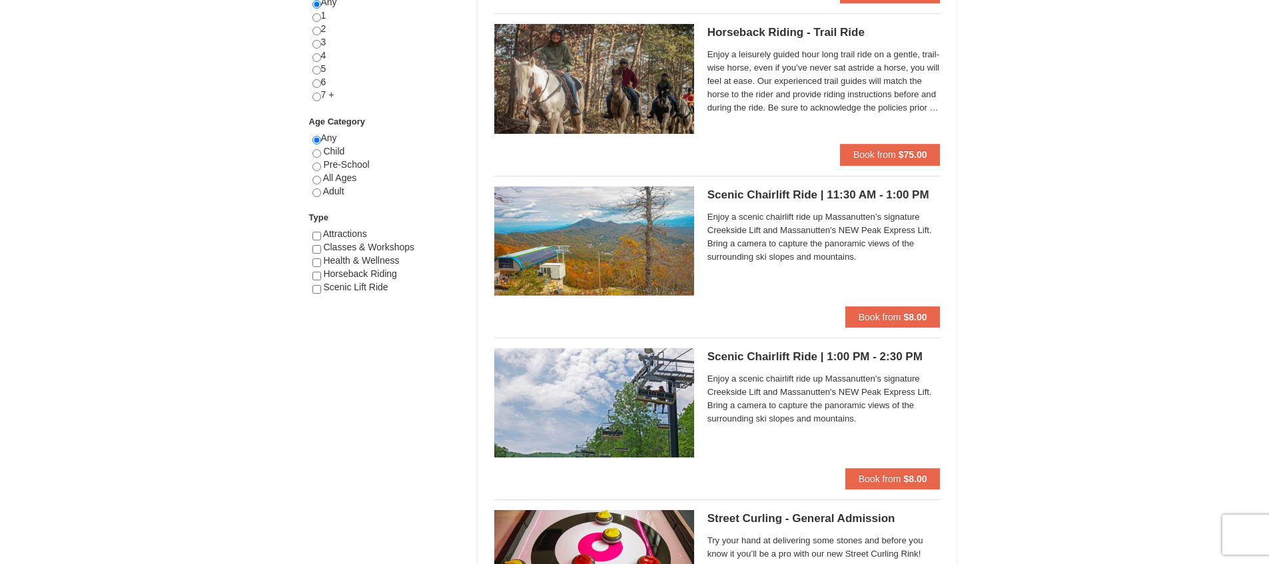
click at [619, 270] on img at bounding box center [594, 241] width 200 height 109
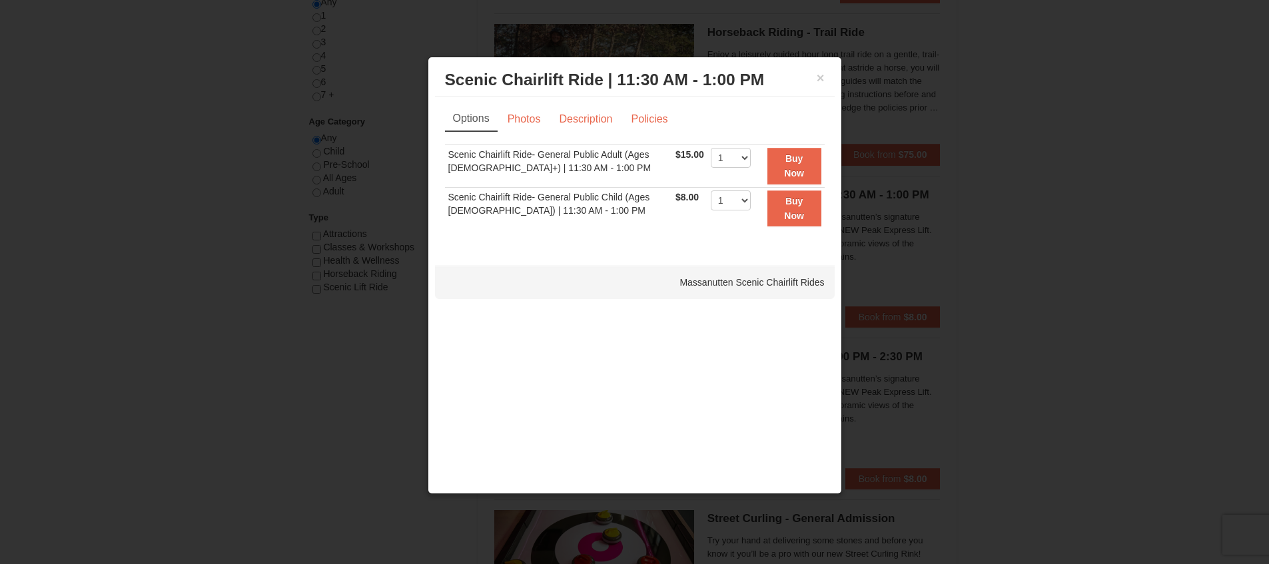
click at [1026, 182] on div at bounding box center [634, 282] width 1269 height 564
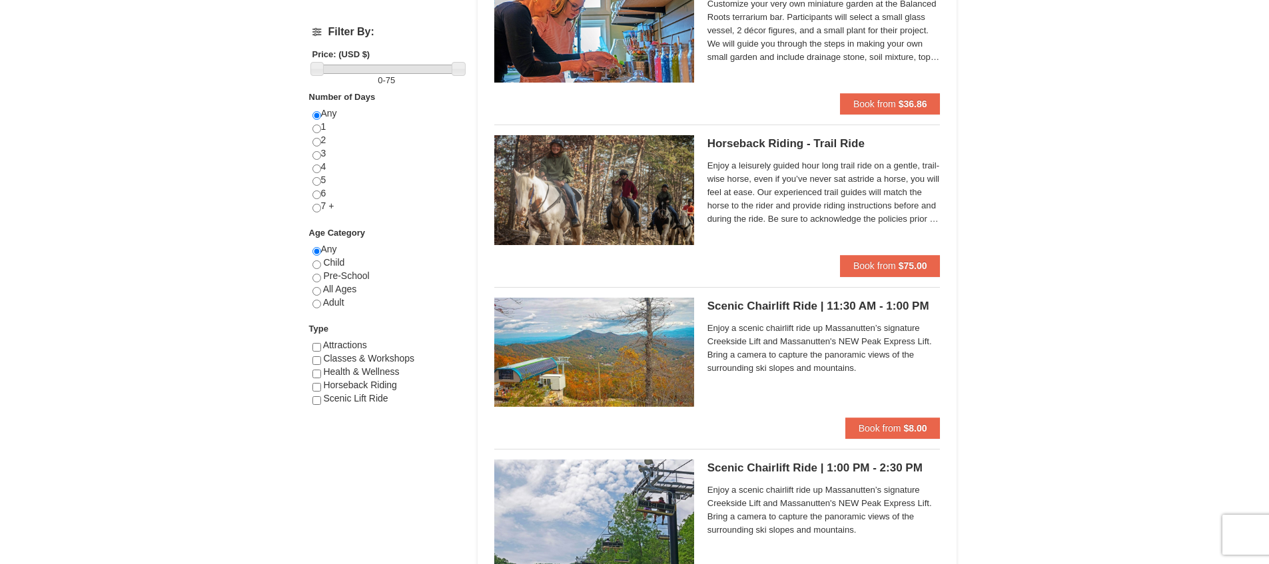
scroll to position [518, 0]
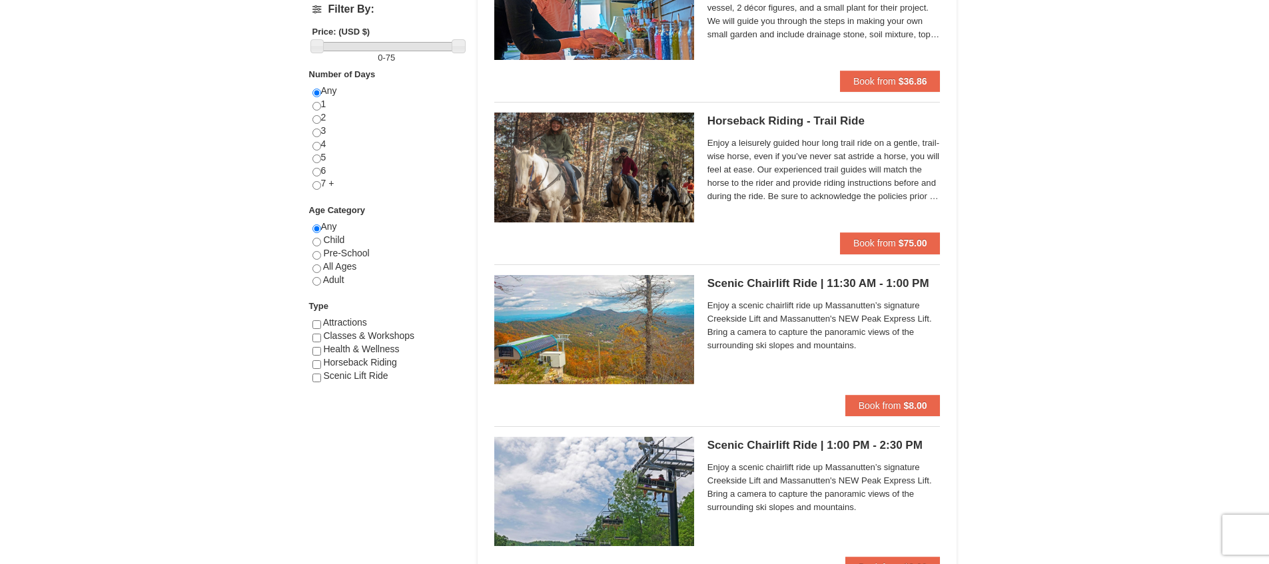
click at [806, 279] on h5 "Scenic Chairlift Ride | 11:30 AM - 1:00 PM Massanutten Scenic Chairlift Rides" at bounding box center [824, 283] width 233 height 13
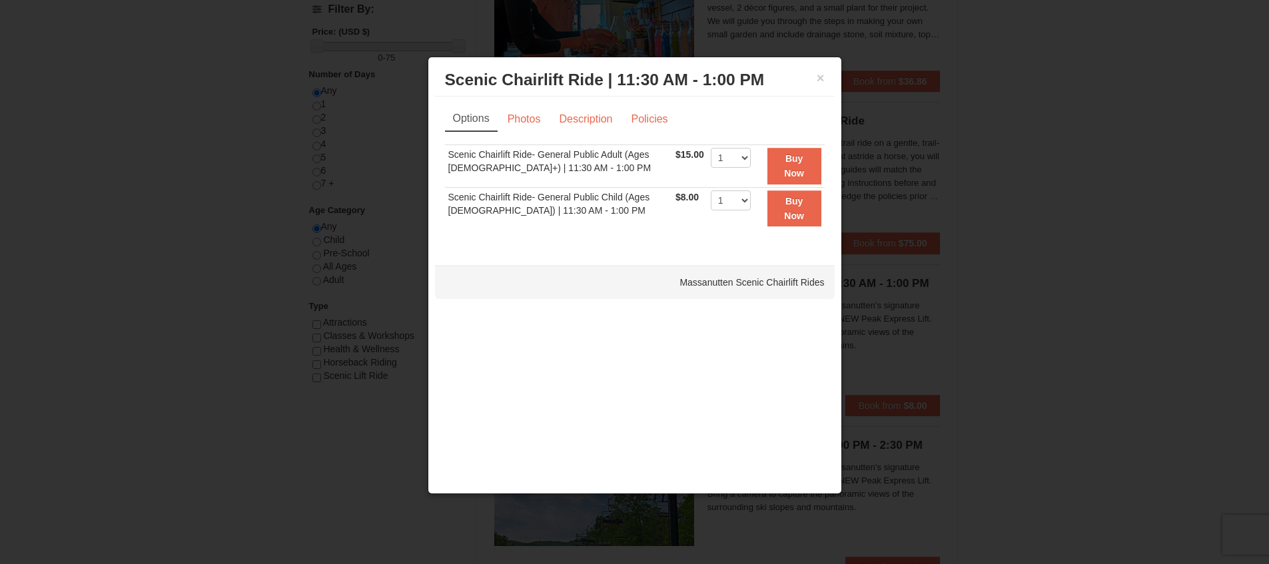
click at [1012, 360] on div at bounding box center [634, 282] width 1269 height 564
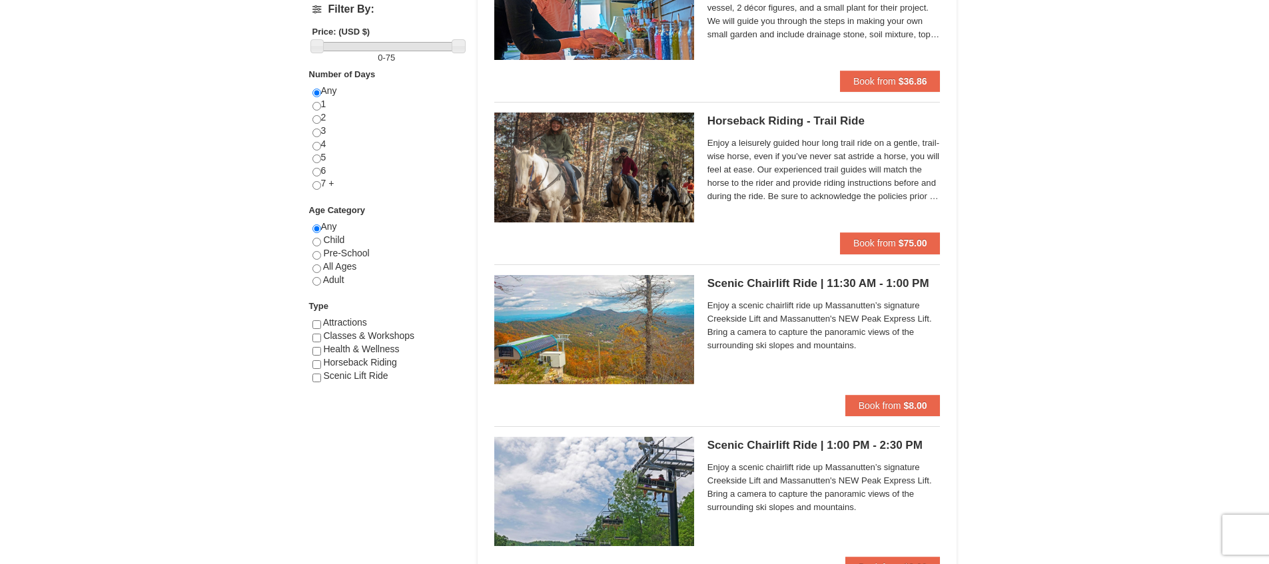
click at [792, 286] on h5 "Scenic Chairlift Ride | 11:30 AM - 1:00 PM Massanutten Scenic Chairlift Rides" at bounding box center [824, 283] width 233 height 13
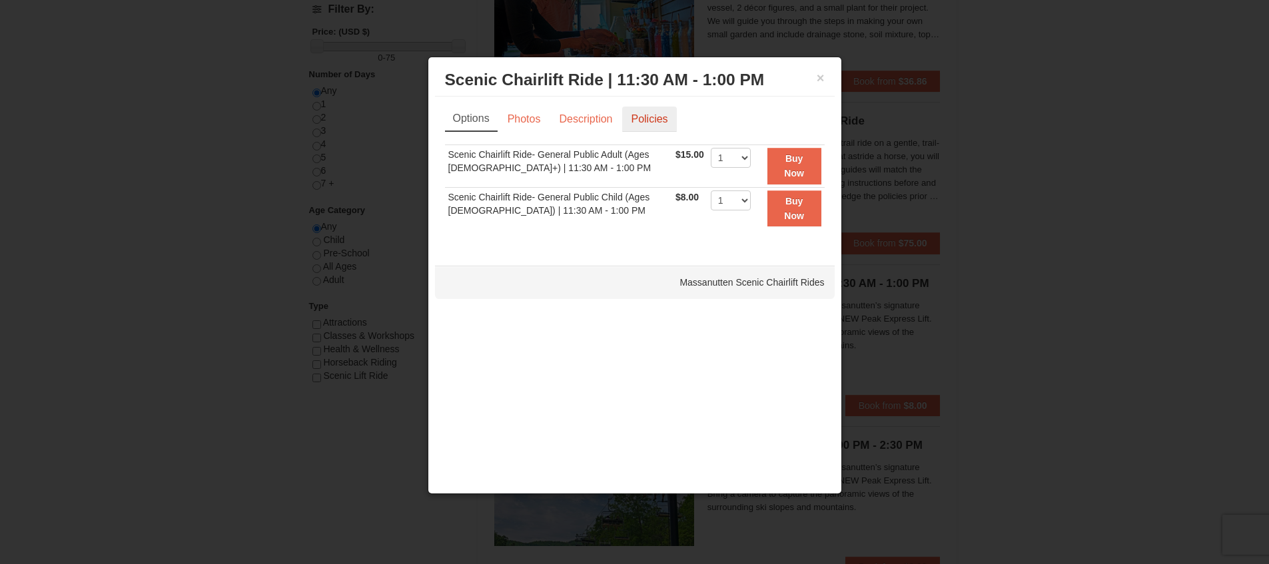
click at [634, 116] on link "Policies" at bounding box center [649, 119] width 54 height 25
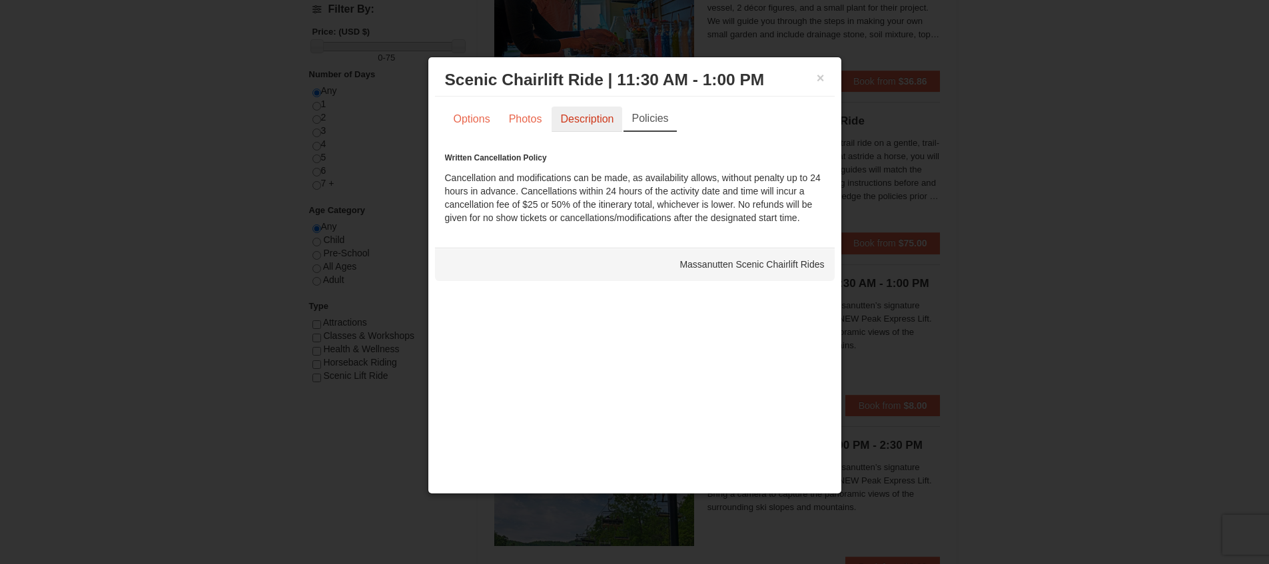
click at [586, 119] on link "Description" at bounding box center [587, 119] width 71 height 25
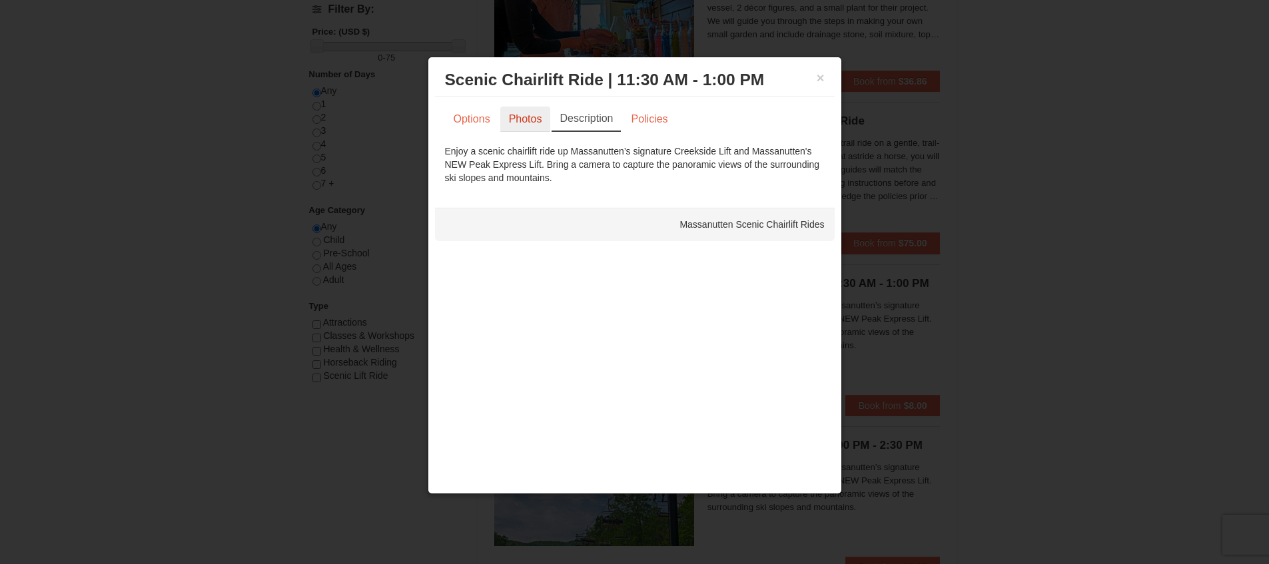
click at [532, 123] on link "Photos" at bounding box center [525, 119] width 51 height 25
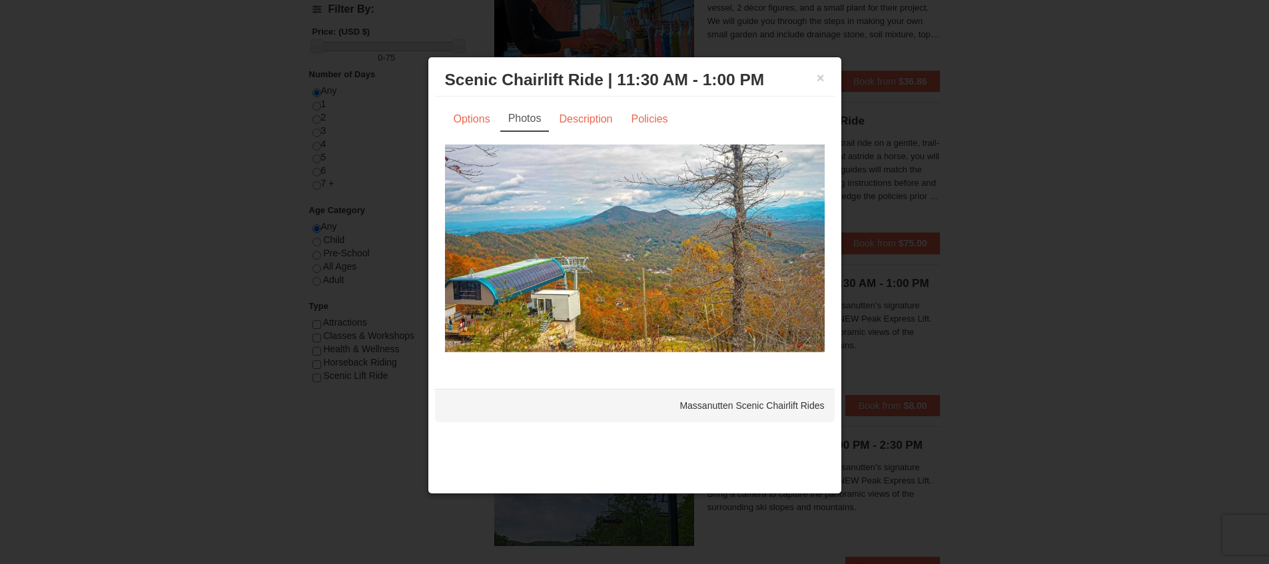
click at [1081, 311] on div at bounding box center [634, 282] width 1269 height 564
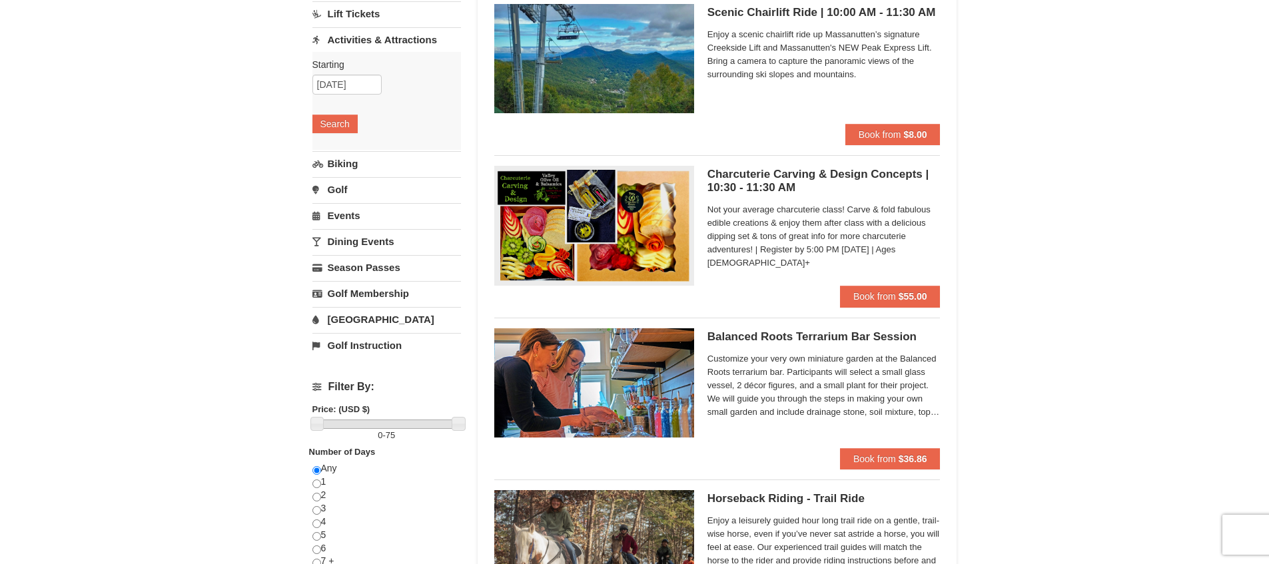
scroll to position [0, 0]
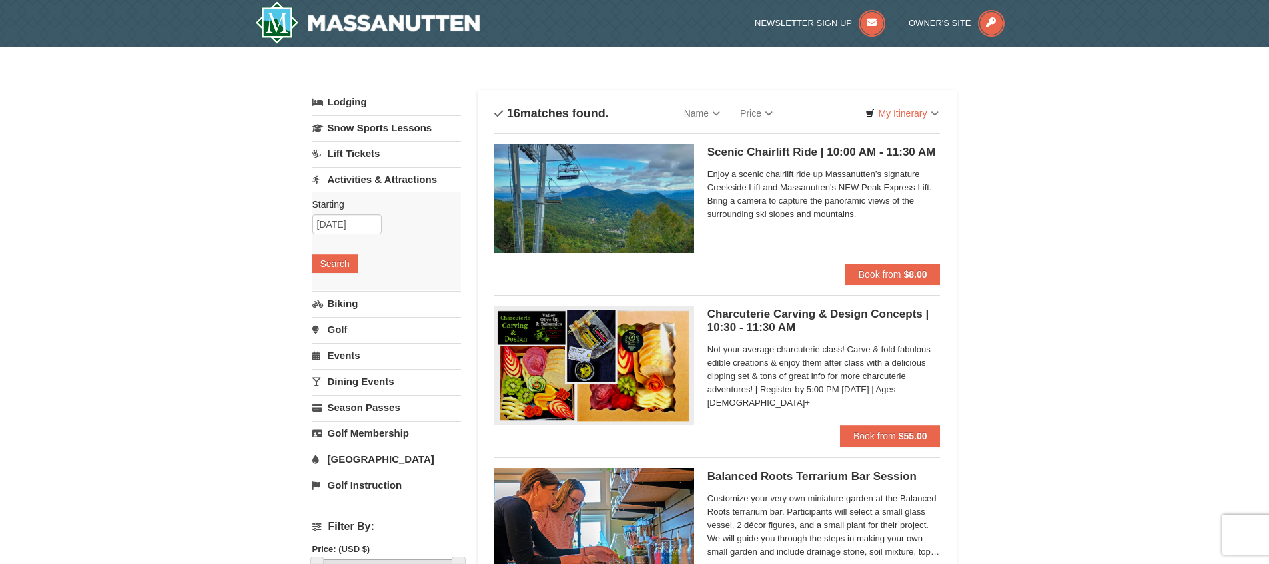
click at [367, 185] on link "Activities & Attractions" at bounding box center [387, 179] width 149 height 25
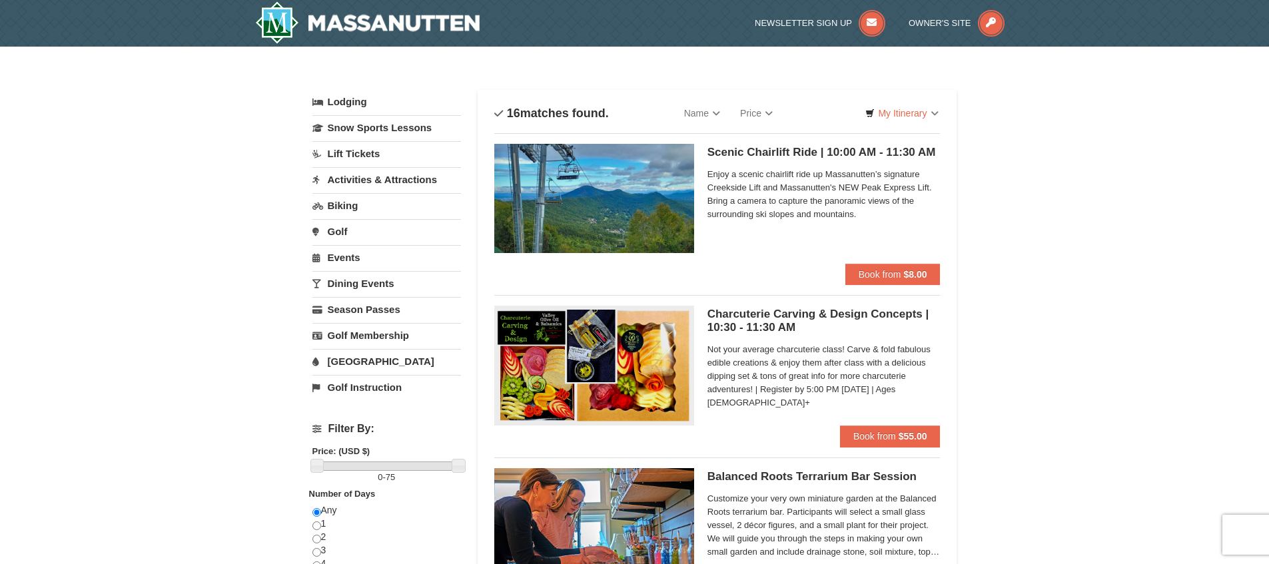
click at [367, 183] on link "Activities & Attractions" at bounding box center [387, 179] width 149 height 25
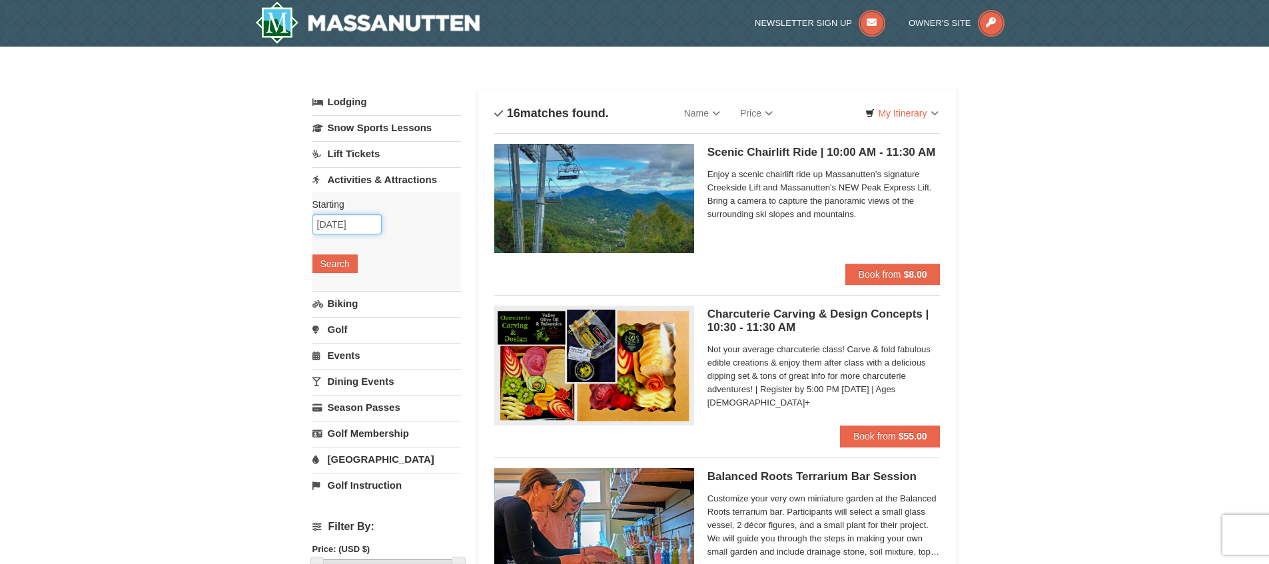
click at [358, 217] on input "10/08/2025" at bounding box center [347, 225] width 69 height 20
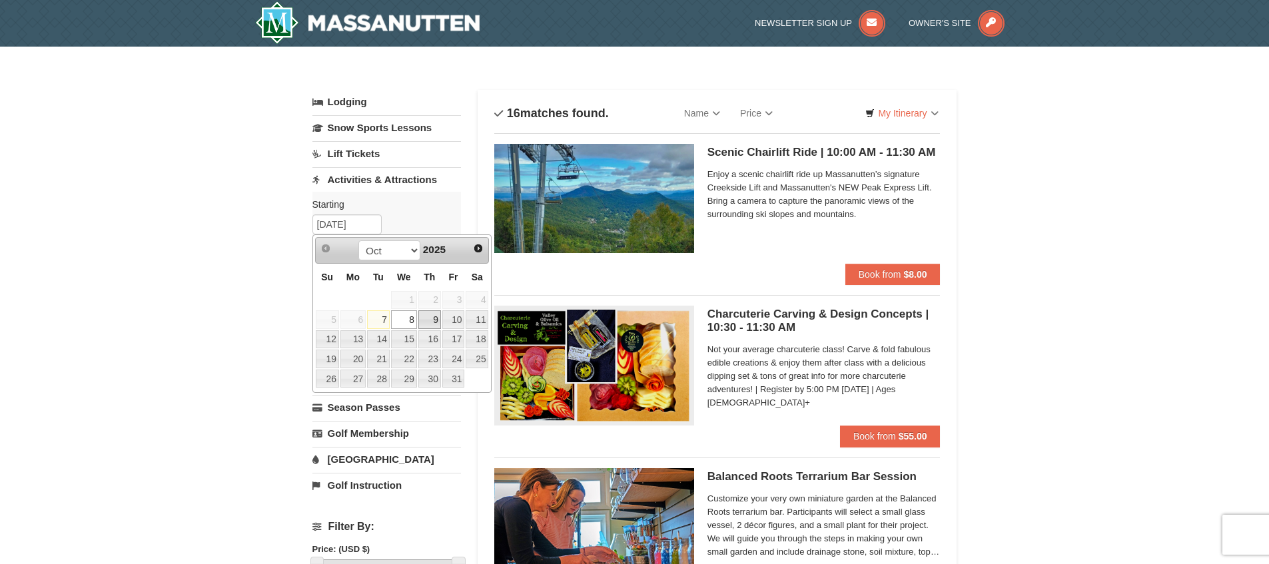
click at [434, 323] on link "9" at bounding box center [429, 320] width 23 height 19
type input "[DATE]"
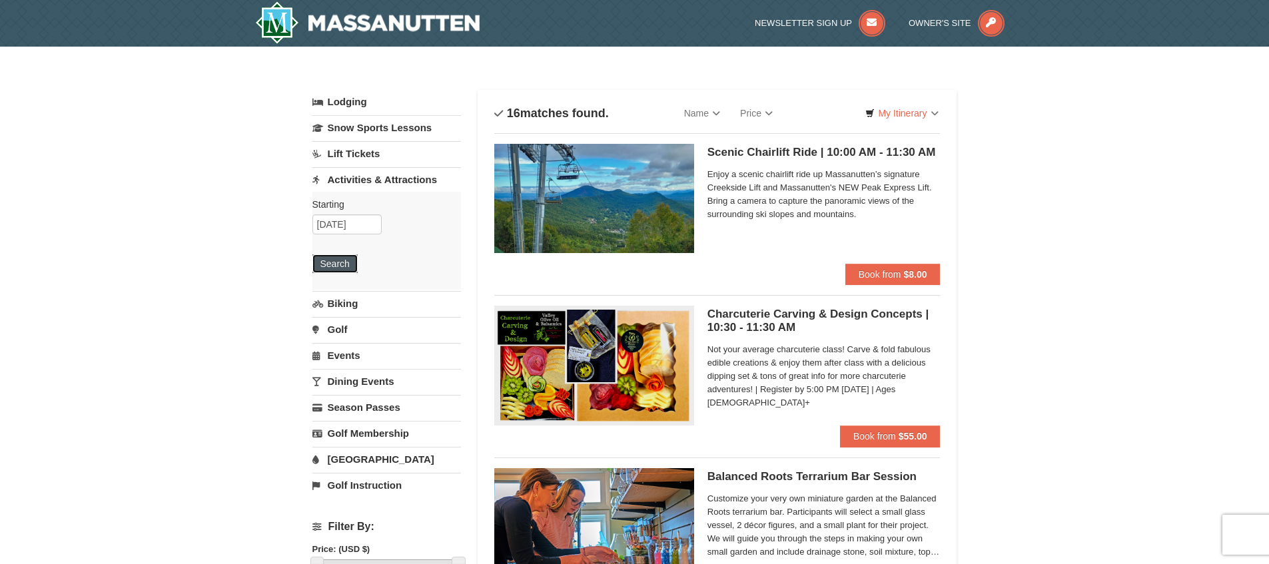
click at [337, 263] on button "Search" at bounding box center [335, 264] width 45 height 19
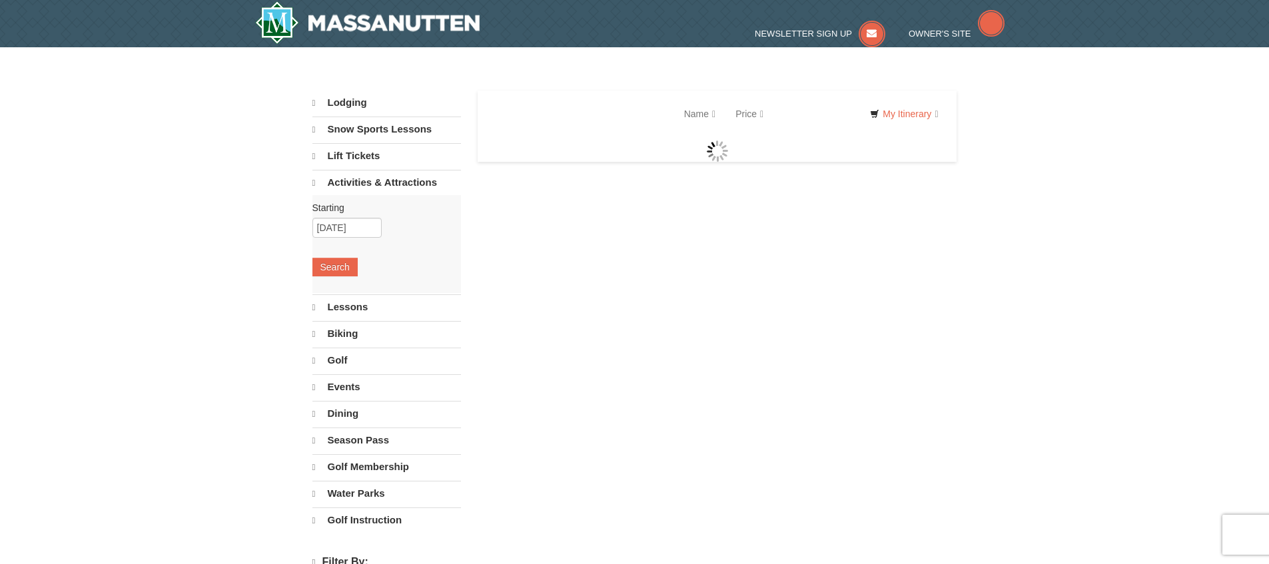
select select "10"
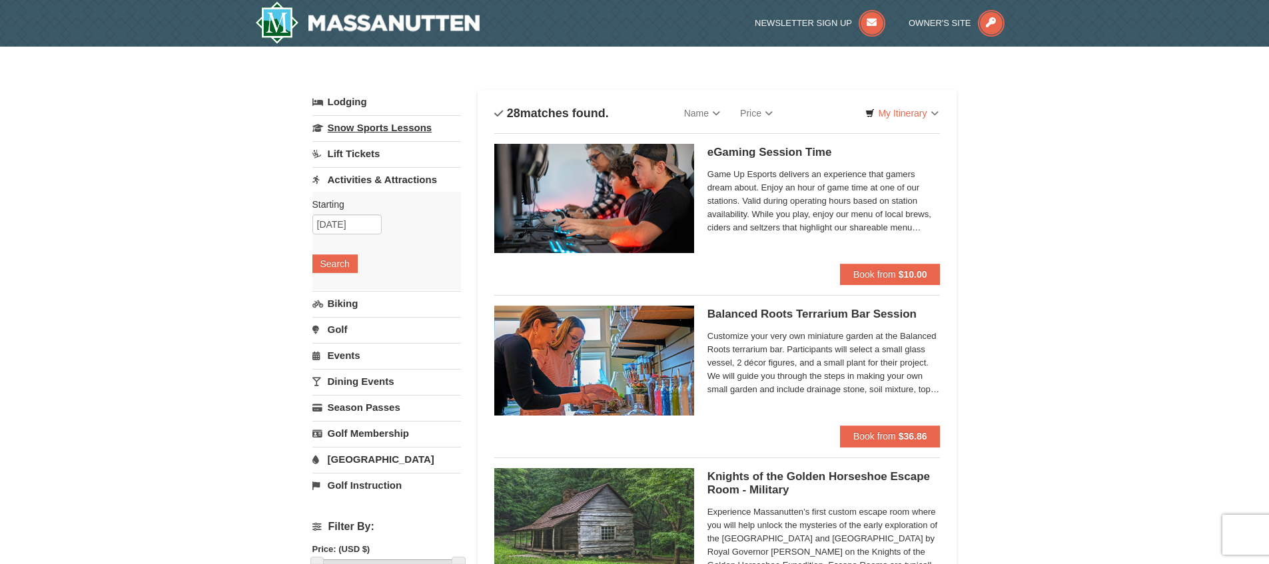
click at [362, 128] on link "Snow Sports Lessons" at bounding box center [387, 127] width 149 height 25
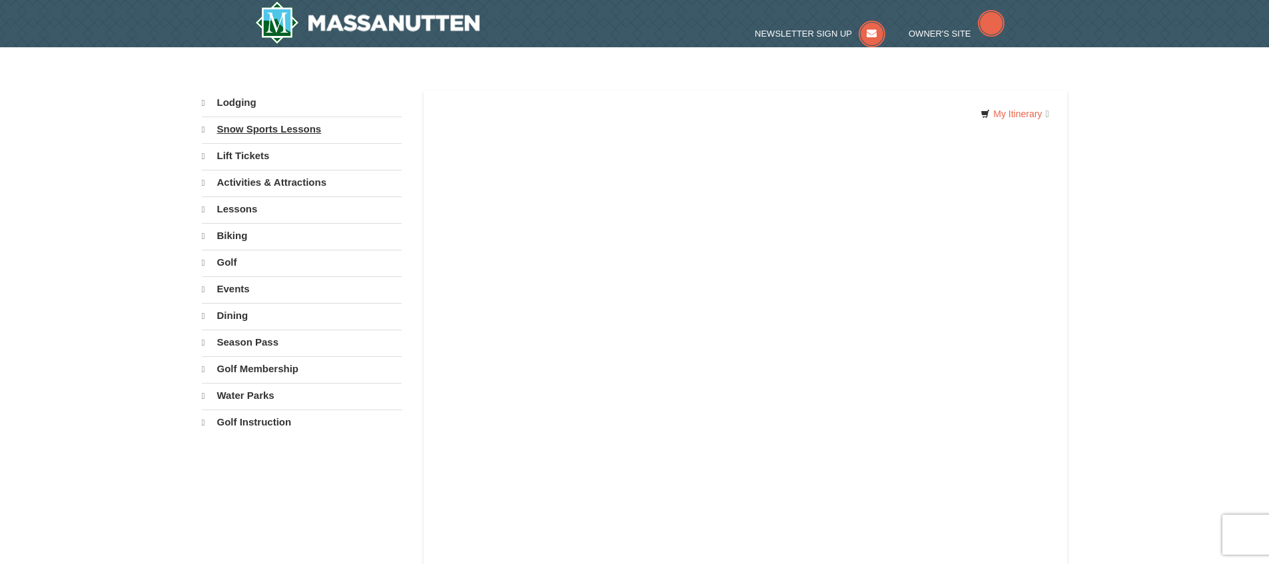
select select "10"
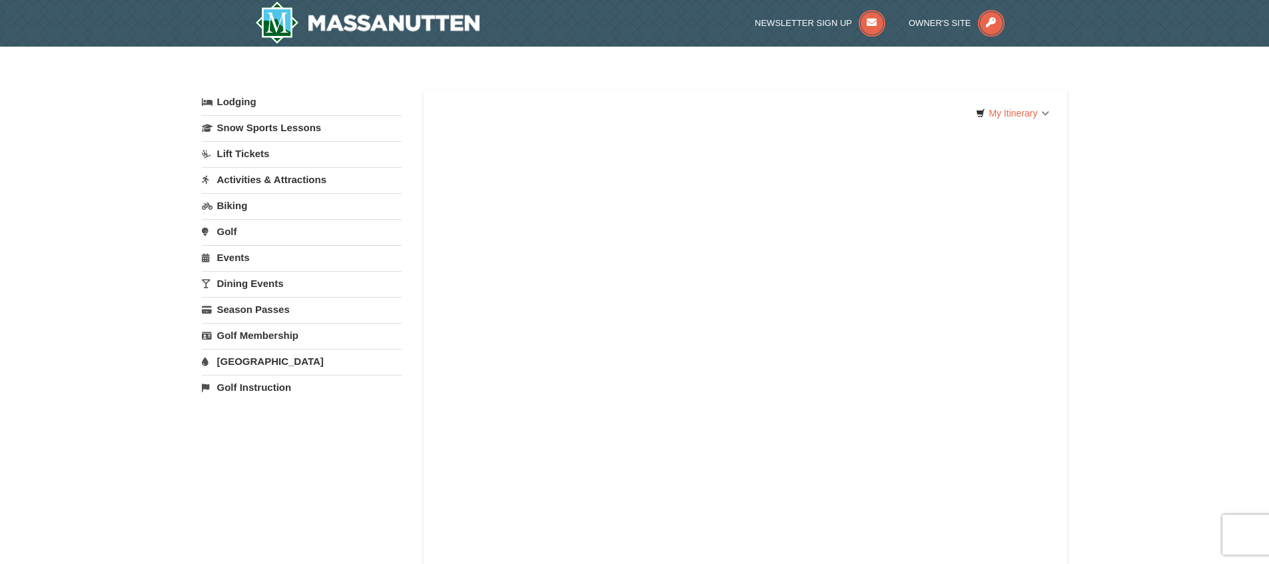
drag, startPoint x: 291, startPoint y: 156, endPoint x: 295, endPoint y: 178, distance: 22.3
click at [291, 156] on link "Lift Tickets" at bounding box center [302, 153] width 200 height 25
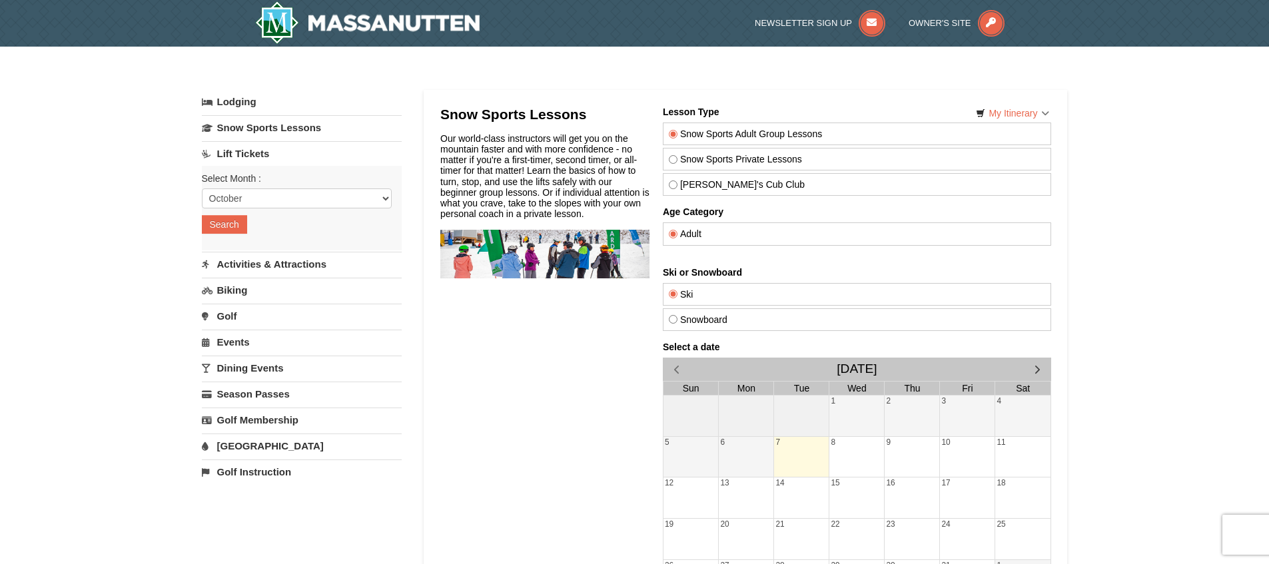
click at [280, 442] on link "[GEOGRAPHIC_DATA]" at bounding box center [302, 446] width 200 height 25
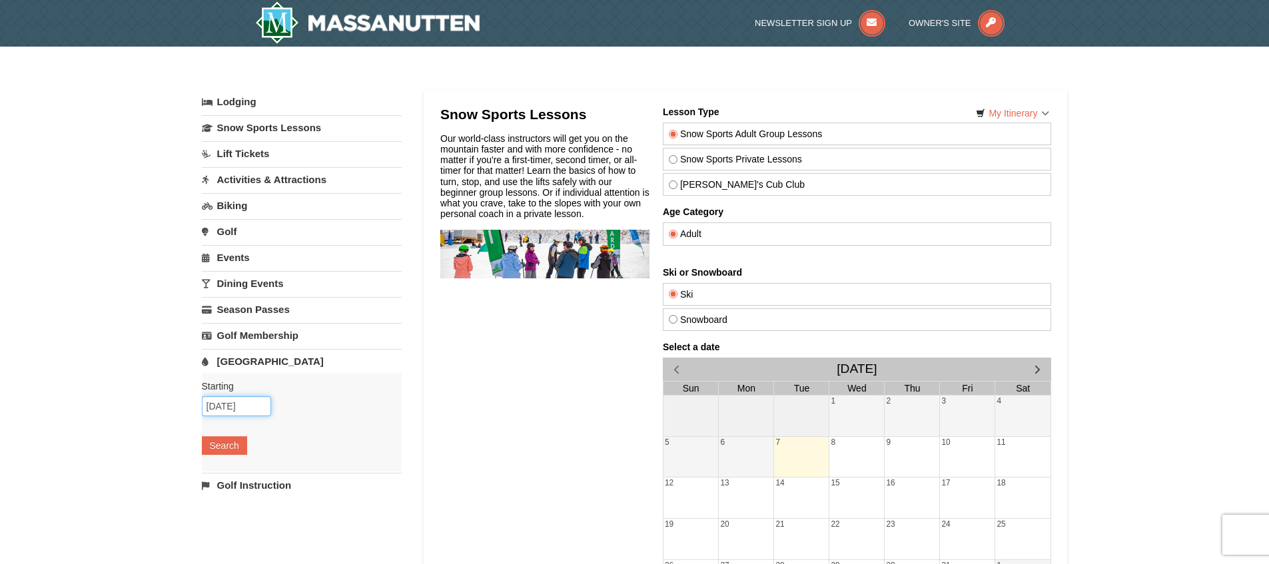
click at [227, 401] on input "[DATE]" at bounding box center [236, 406] width 69 height 20
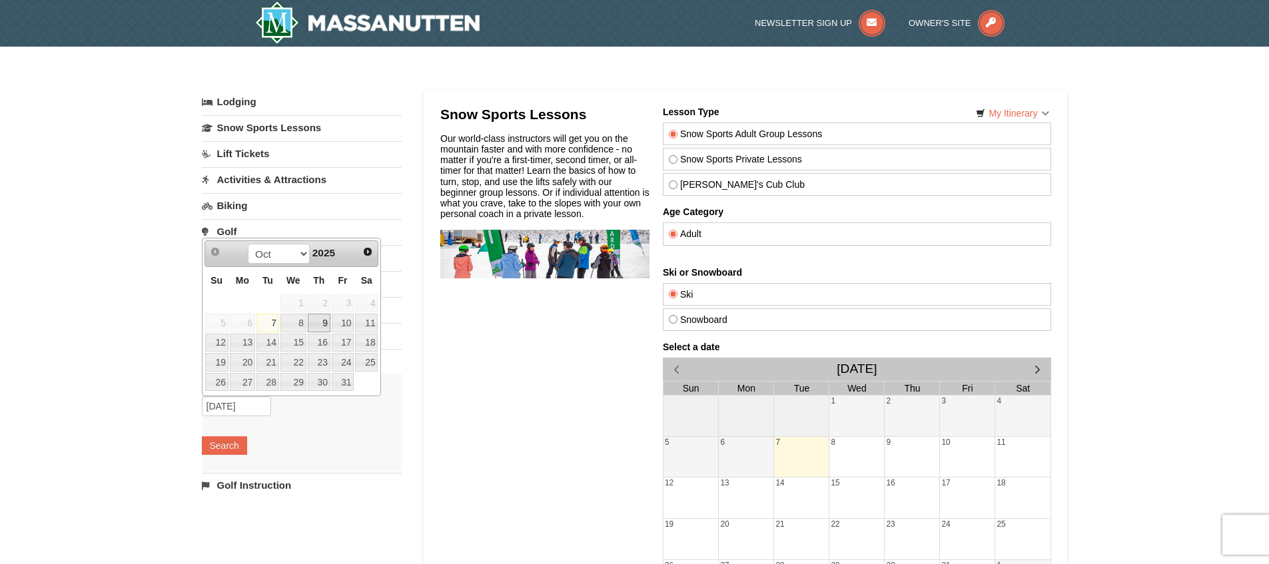
click at [319, 319] on link "9" at bounding box center [319, 323] width 23 height 19
type input "[DATE]"
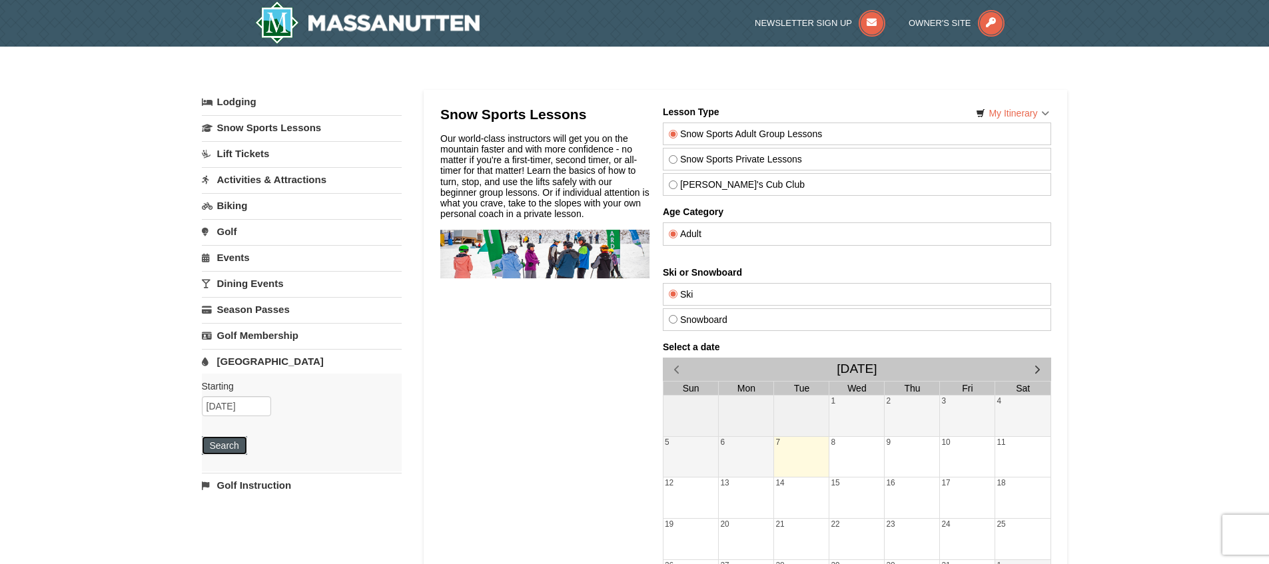
click at [243, 438] on button "Search" at bounding box center [224, 445] width 45 height 19
